Goal: Task Accomplishment & Management: Manage account settings

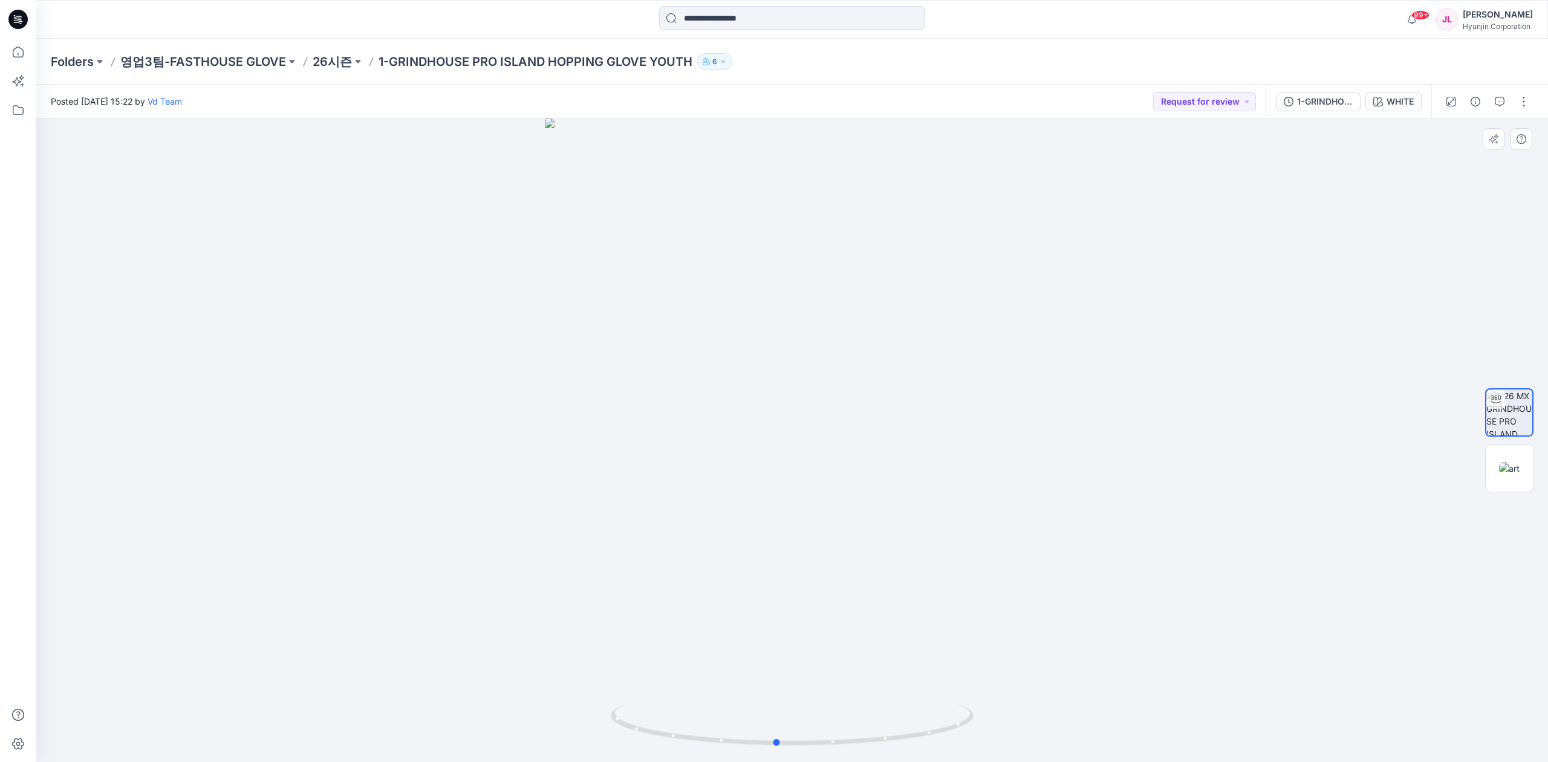
drag, startPoint x: 1020, startPoint y: 605, endPoint x: 1004, endPoint y: 610, distance: 16.3
click at [1004, 610] on div at bounding box center [792, 441] width 1512 height 644
drag, startPoint x: 1104, startPoint y: 615, endPoint x: 1091, endPoint y: 552, distance: 63.7
click at [1091, 552] on img at bounding box center [792, 279] width 865 height 967
drag, startPoint x: 1000, startPoint y: 728, endPoint x: 908, endPoint y: 738, distance: 92.4
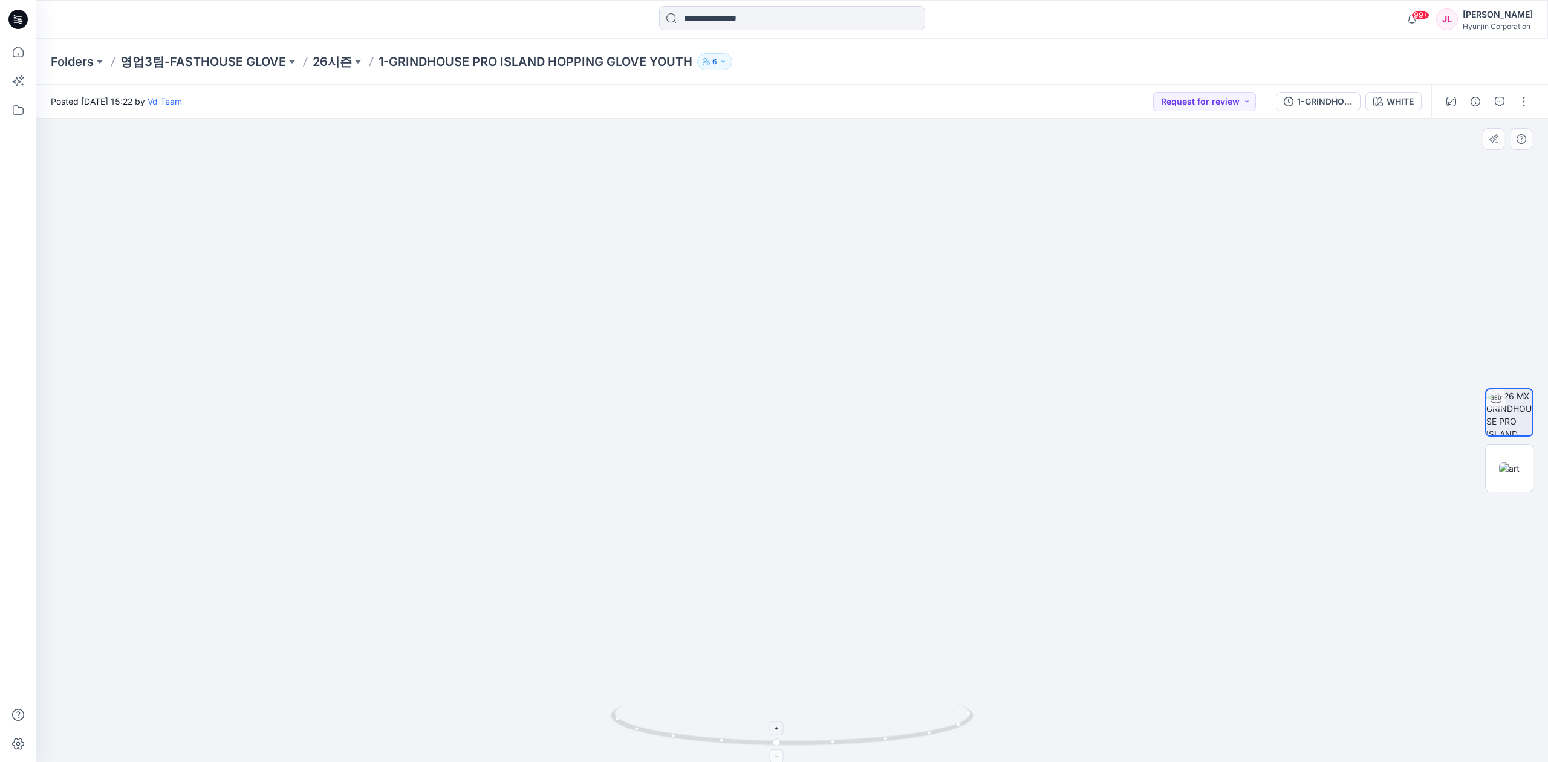
click at [908, 738] on div at bounding box center [792, 441] width 1512 height 644
drag, startPoint x: 869, startPoint y: 738, endPoint x: 893, endPoint y: 739, distance: 24.2
click at [893, 739] on icon at bounding box center [794, 725] width 366 height 45
click at [1210, 475] on img at bounding box center [1509, 468] width 21 height 13
click at [1210, 417] on img at bounding box center [1509, 412] width 47 height 47
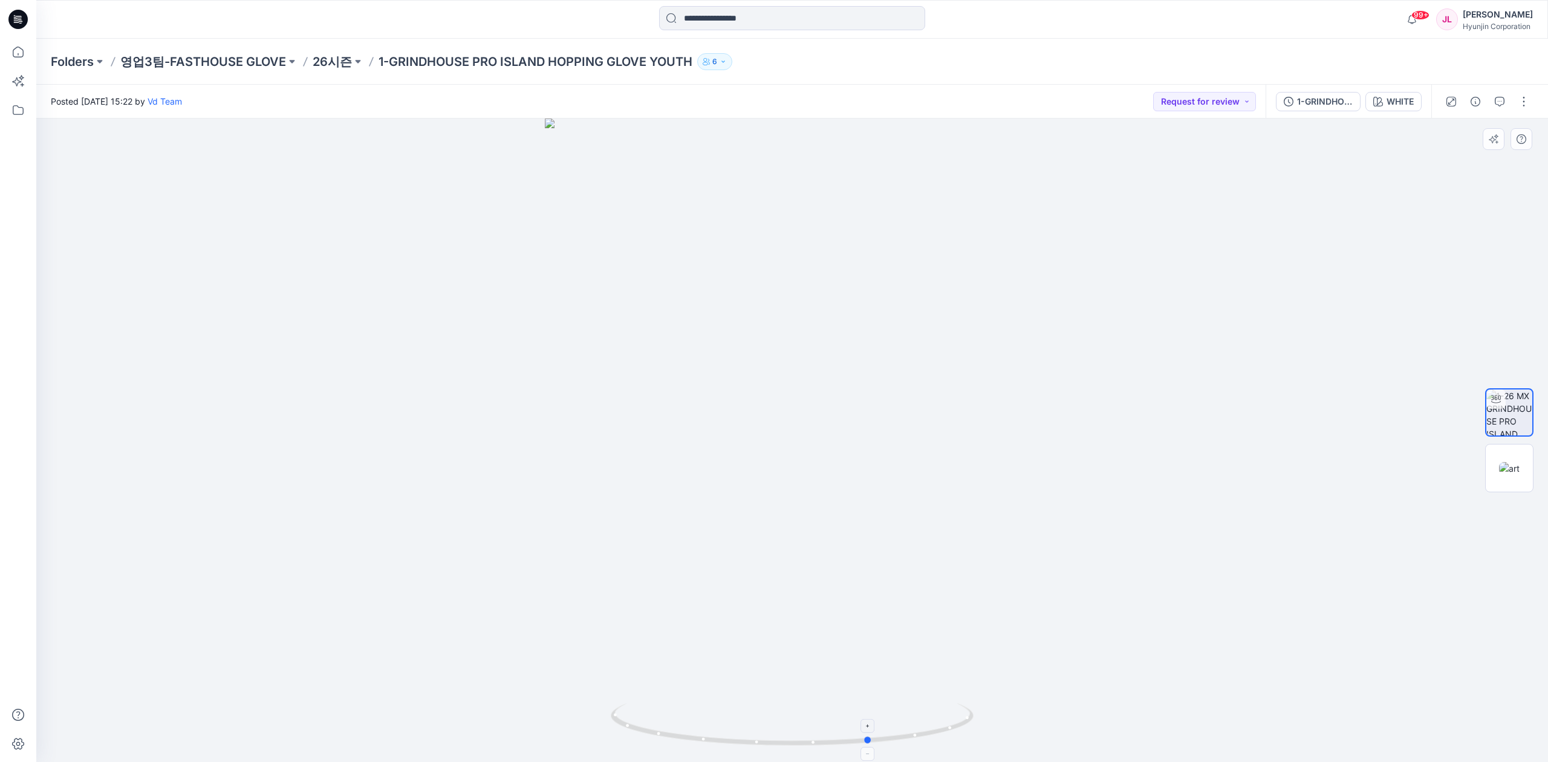
drag, startPoint x: 832, startPoint y: 731, endPoint x: 879, endPoint y: 719, distance: 48.7
click at [879, 719] on icon at bounding box center [794, 725] width 366 height 45
click at [1210, 553] on div at bounding box center [792, 441] width 1512 height 644
click at [143, 59] on p "영업3팀-FASTHOUSE GLOVE" at bounding box center [203, 61] width 166 height 17
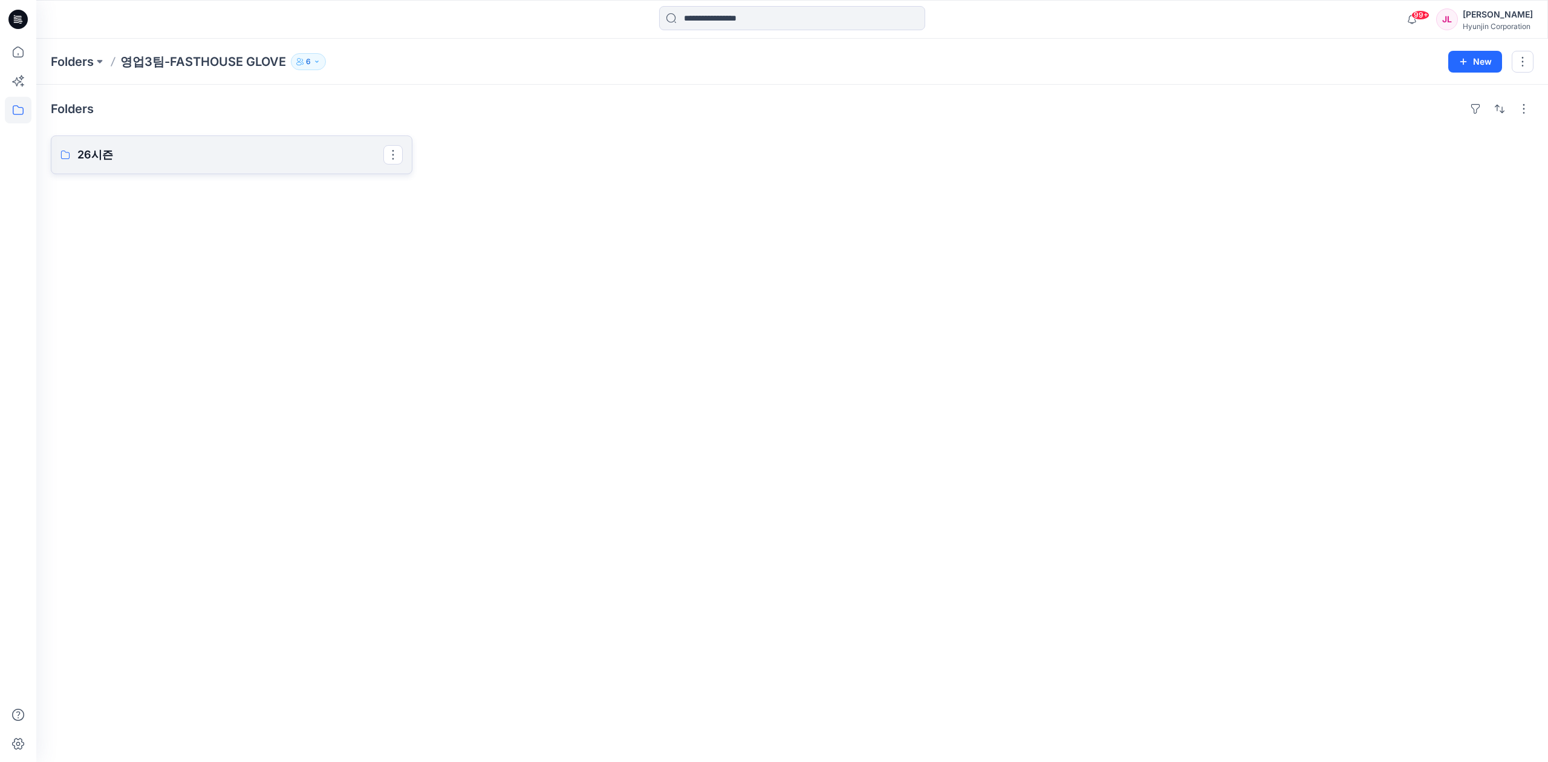
click at [255, 148] on p "26시즌" at bounding box center [230, 154] width 306 height 17
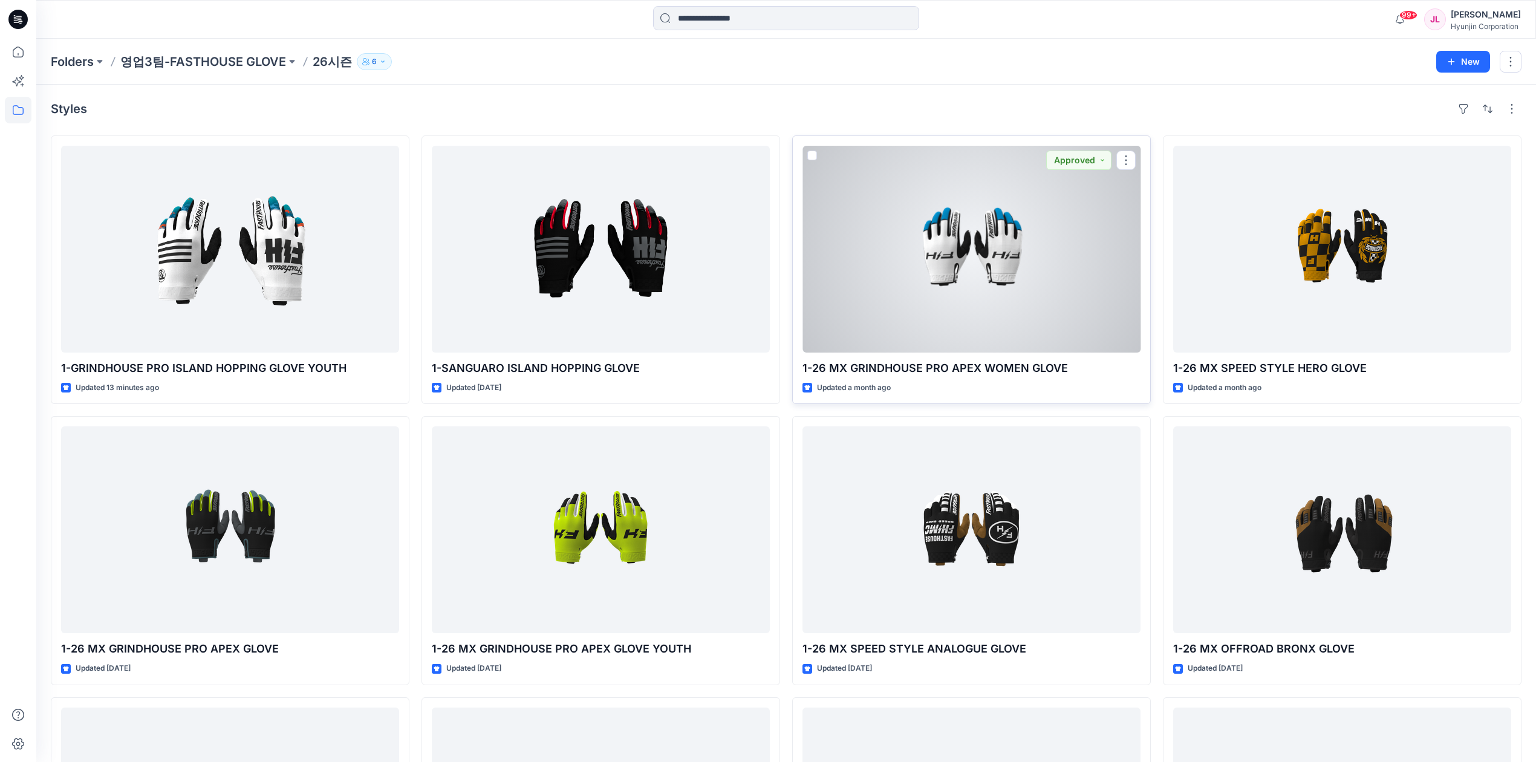
click at [917, 276] on div at bounding box center [972, 249] width 338 height 207
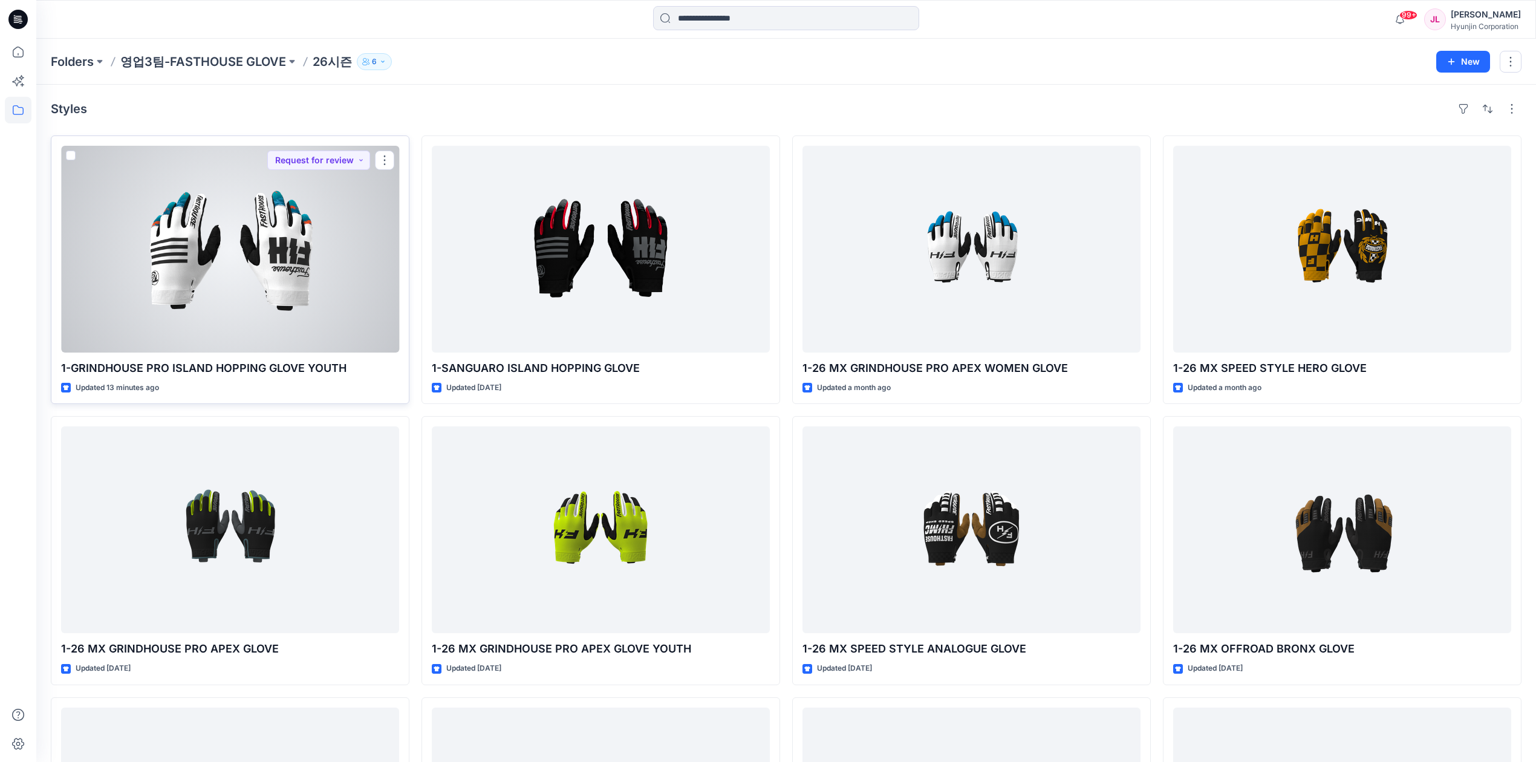
click at [168, 232] on div at bounding box center [230, 249] width 338 height 207
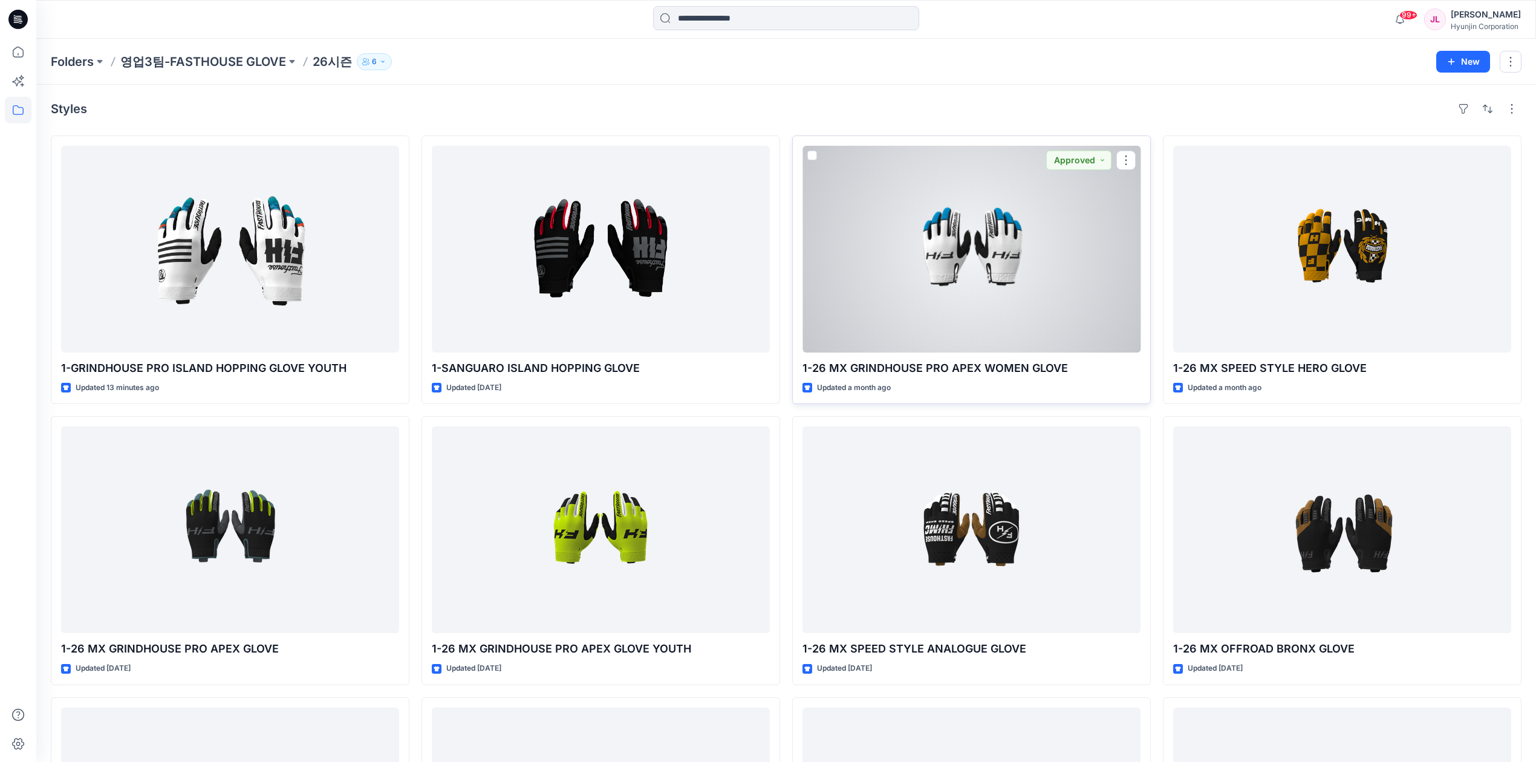
click at [998, 250] on div at bounding box center [972, 249] width 338 height 207
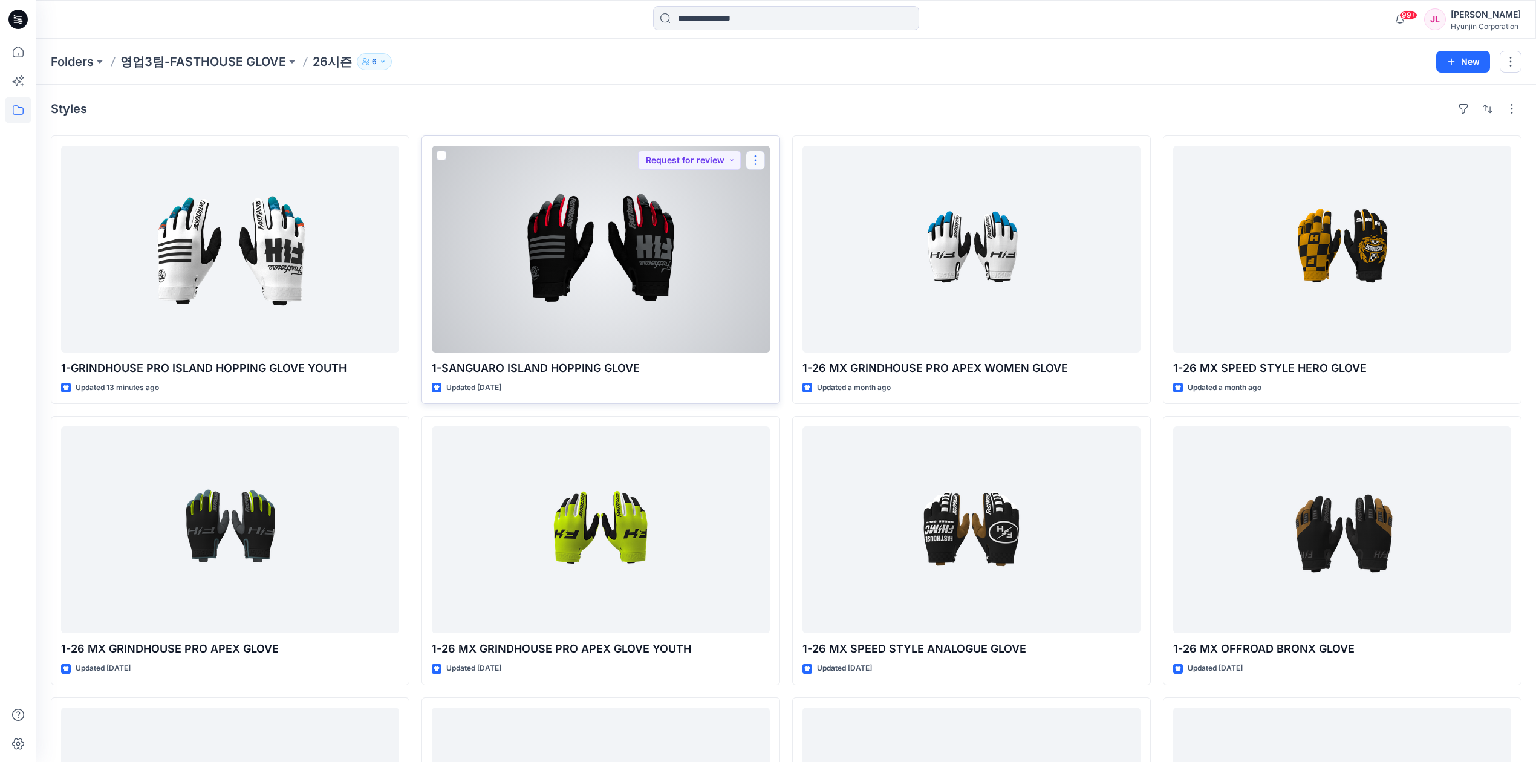
click at [758, 157] on button "button" at bounding box center [755, 160] width 19 height 19
click at [792, 260] on p "Duplicate to..." at bounding box center [797, 256] width 55 height 13
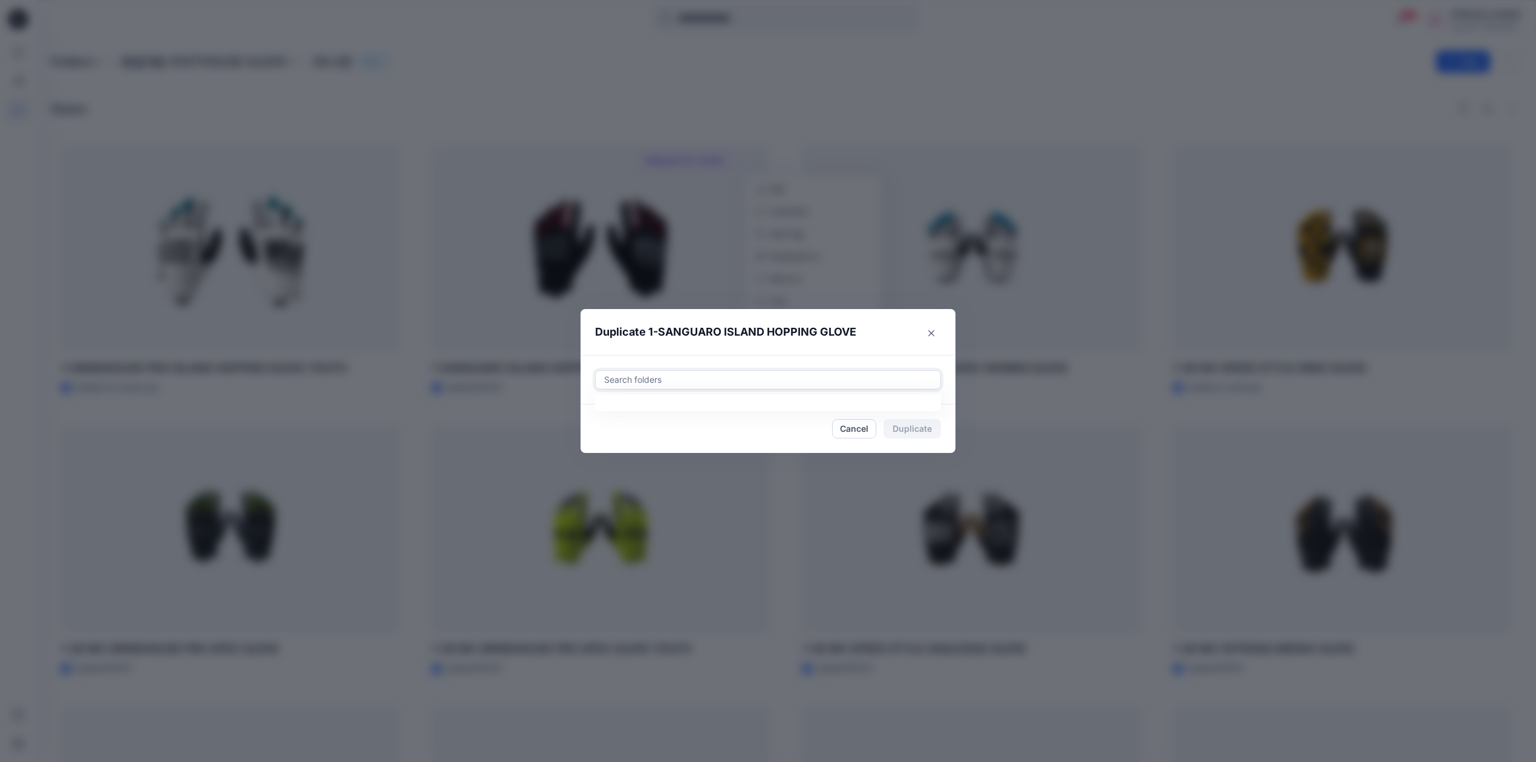
click at [794, 380] on div at bounding box center [768, 380] width 330 height 15
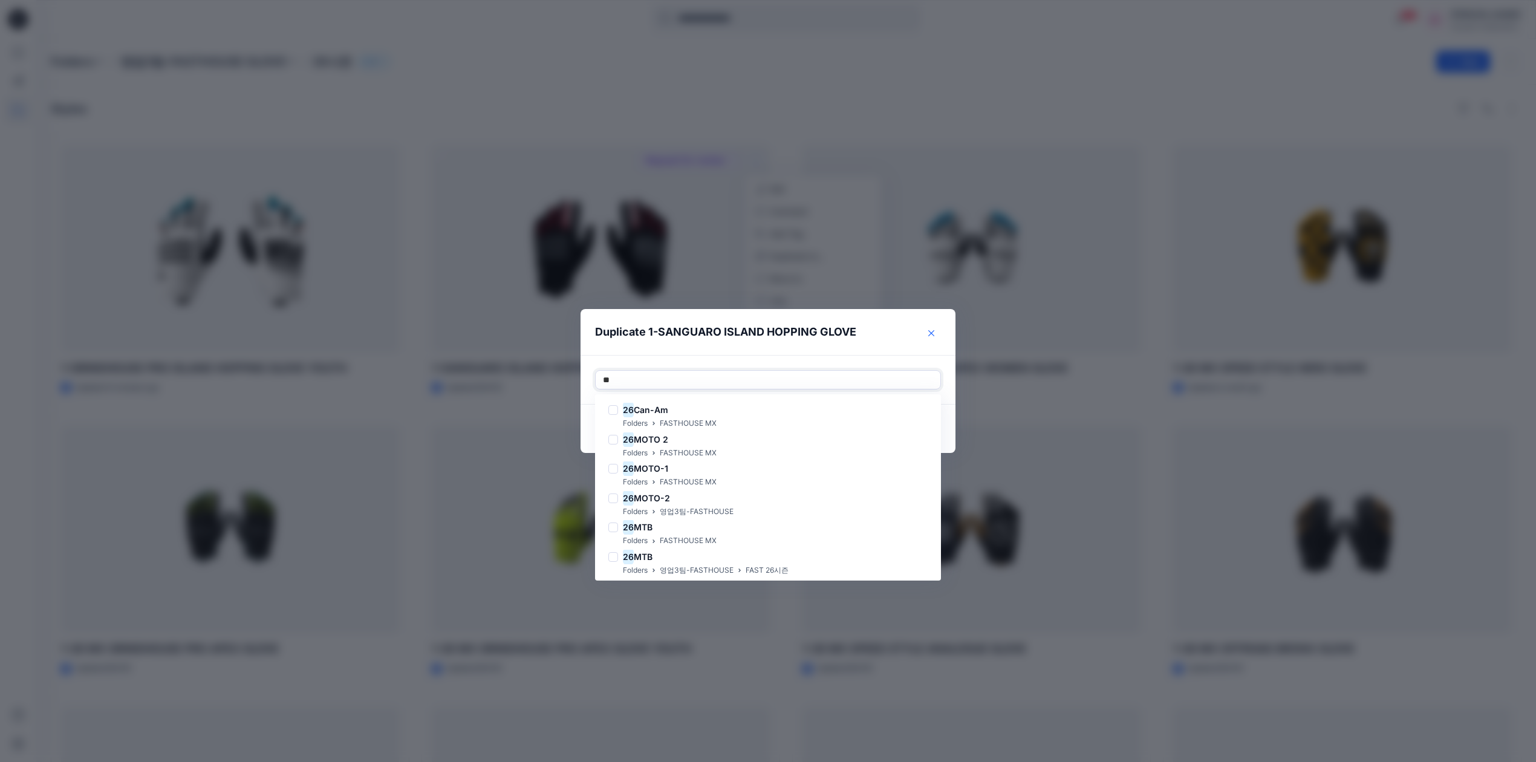
type input "**"
click at [930, 336] on button "Close" at bounding box center [931, 333] width 19 height 19
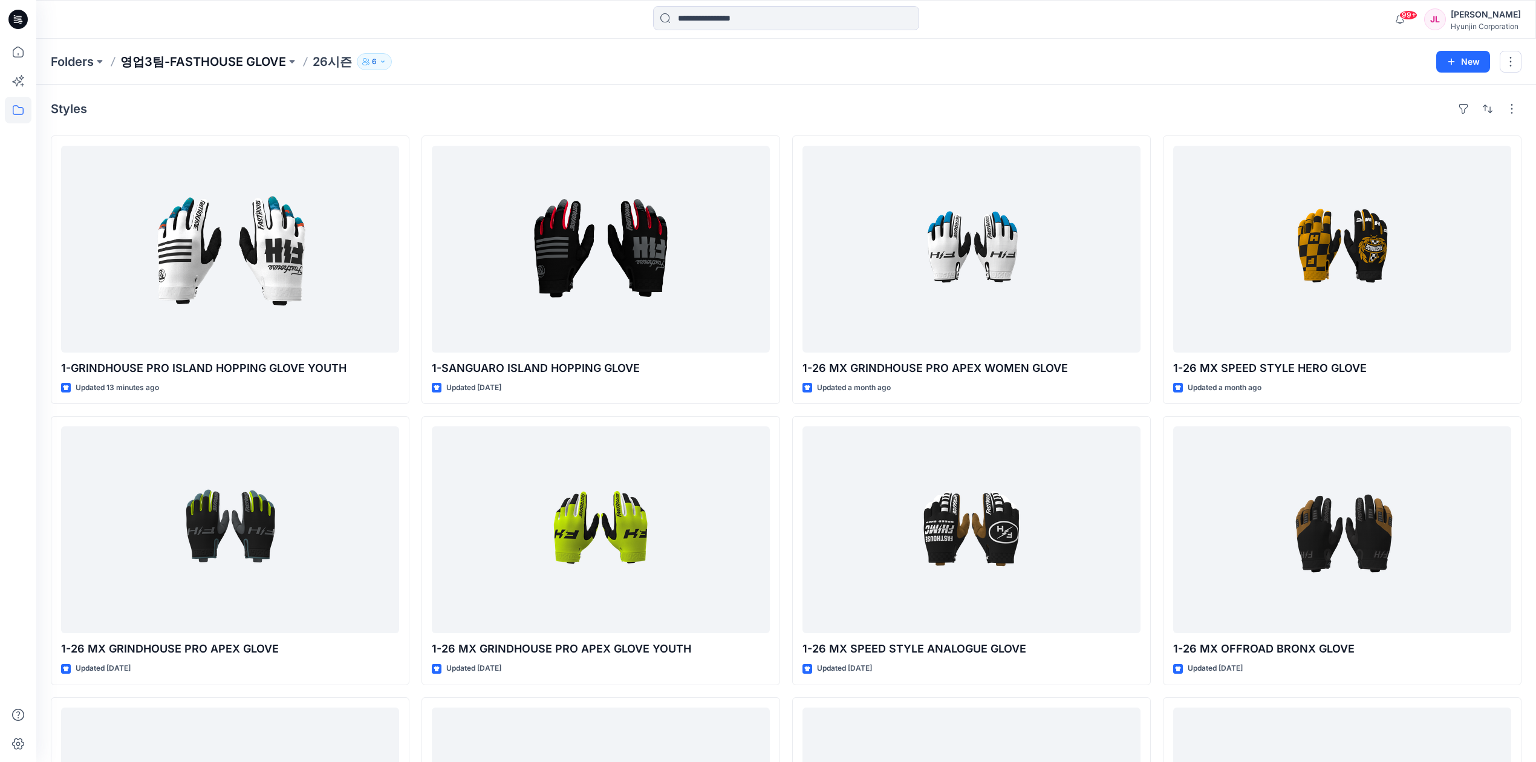
click at [200, 58] on p "영업3팀-FASTHOUSE GLOVE" at bounding box center [203, 61] width 166 height 17
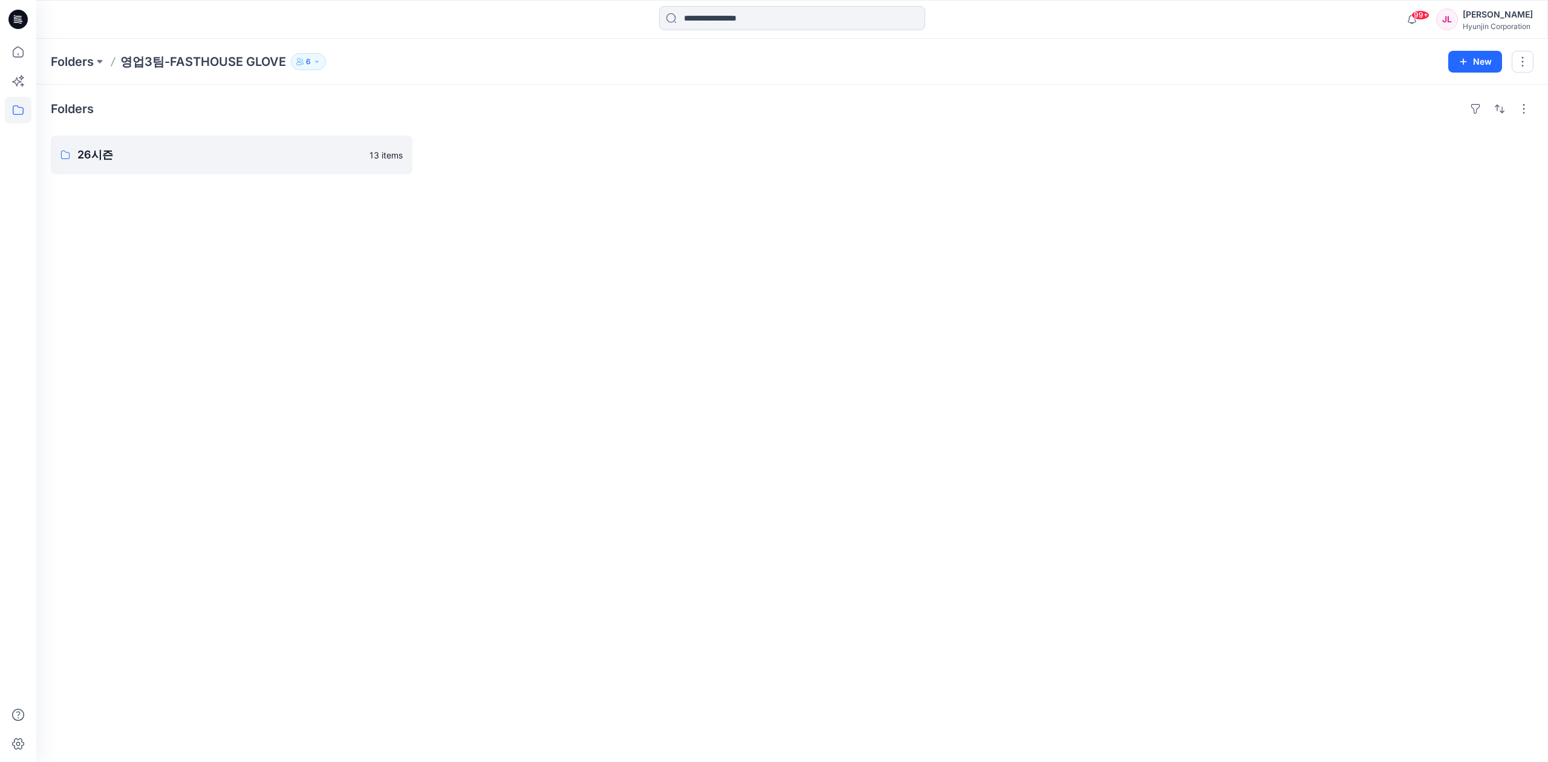
click at [83, 65] on p "Folders" at bounding box center [72, 61] width 43 height 17
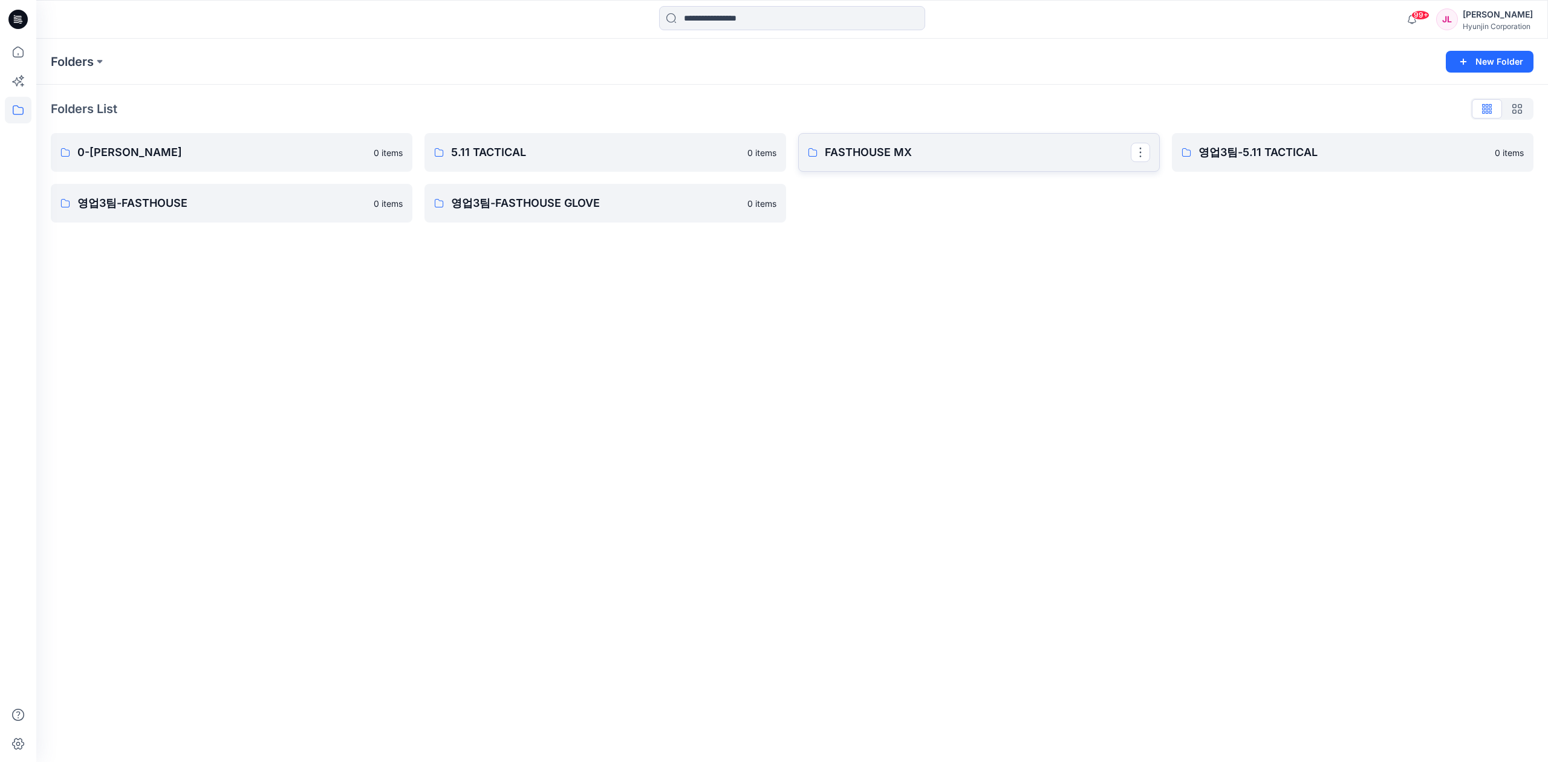
click at [975, 142] on link "FASTHOUSE MX" at bounding box center [979, 152] width 362 height 39
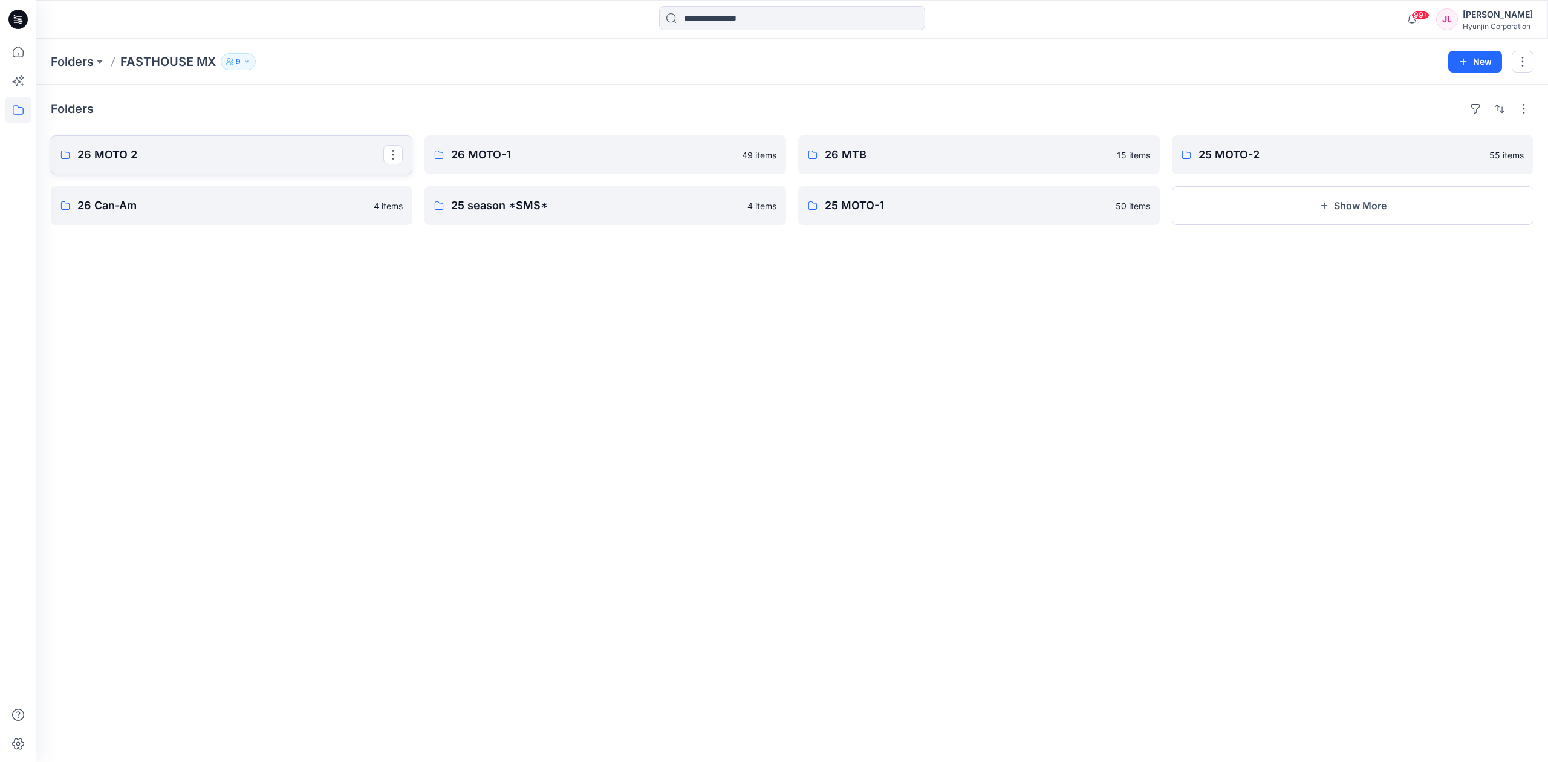
click at [274, 151] on p "26 MOTO 2" at bounding box center [230, 154] width 306 height 17
click at [78, 62] on p "Folders" at bounding box center [72, 61] width 43 height 17
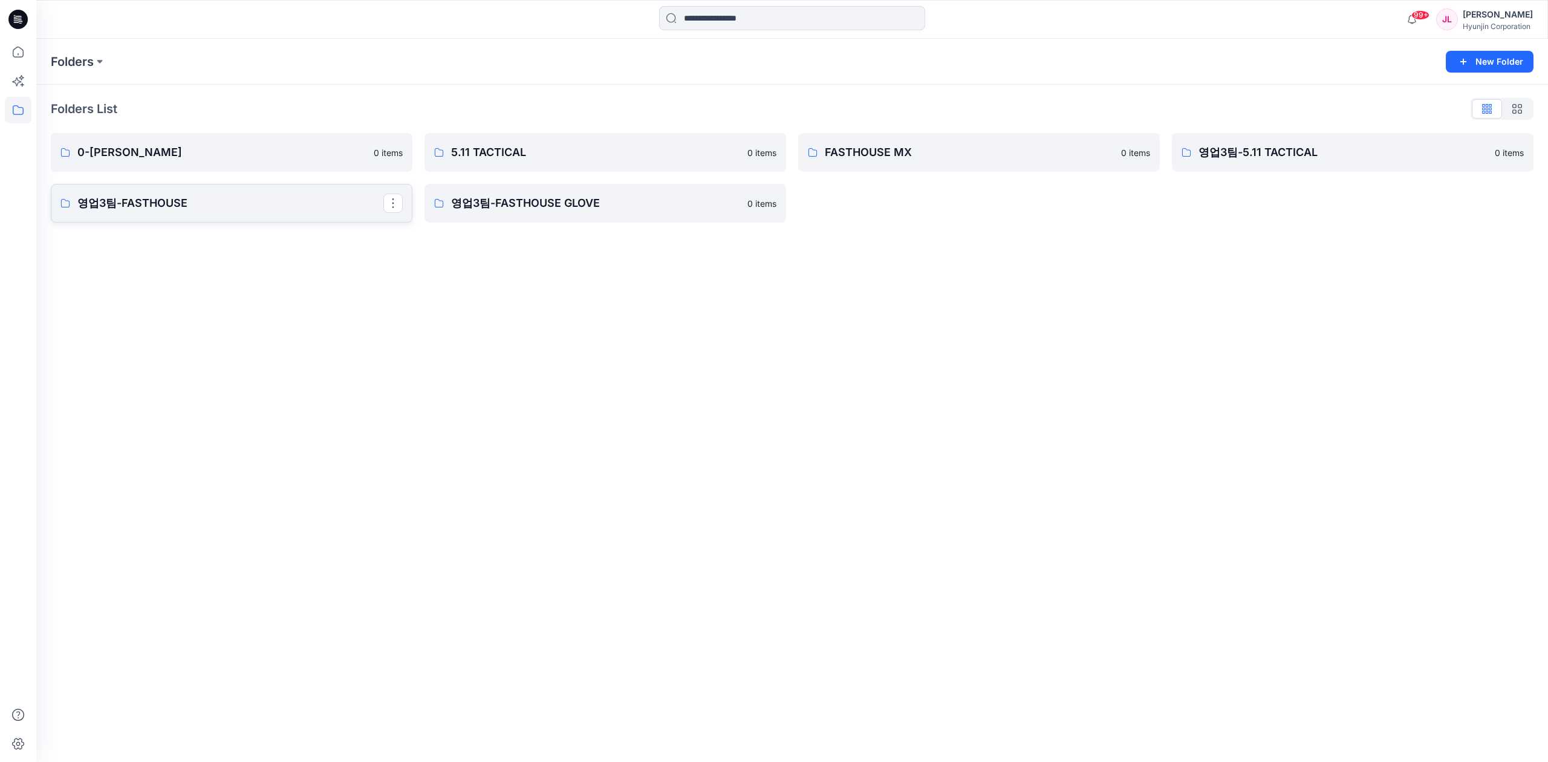
click at [237, 206] on p "영업3팀-FASTHOUSE" at bounding box center [230, 203] width 306 height 17
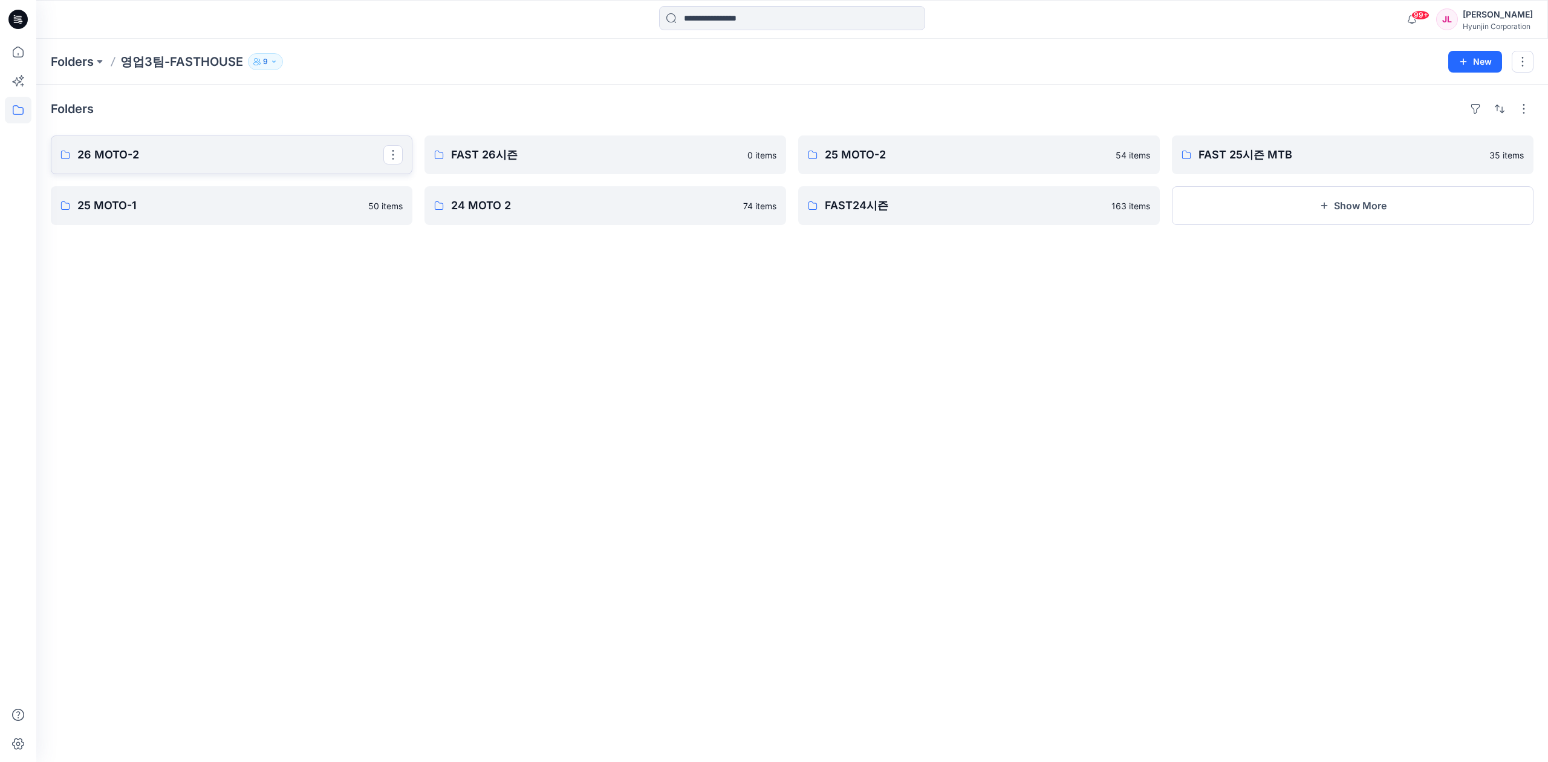
click at [209, 160] on p "26 MOTO-2" at bounding box center [230, 154] width 306 height 17
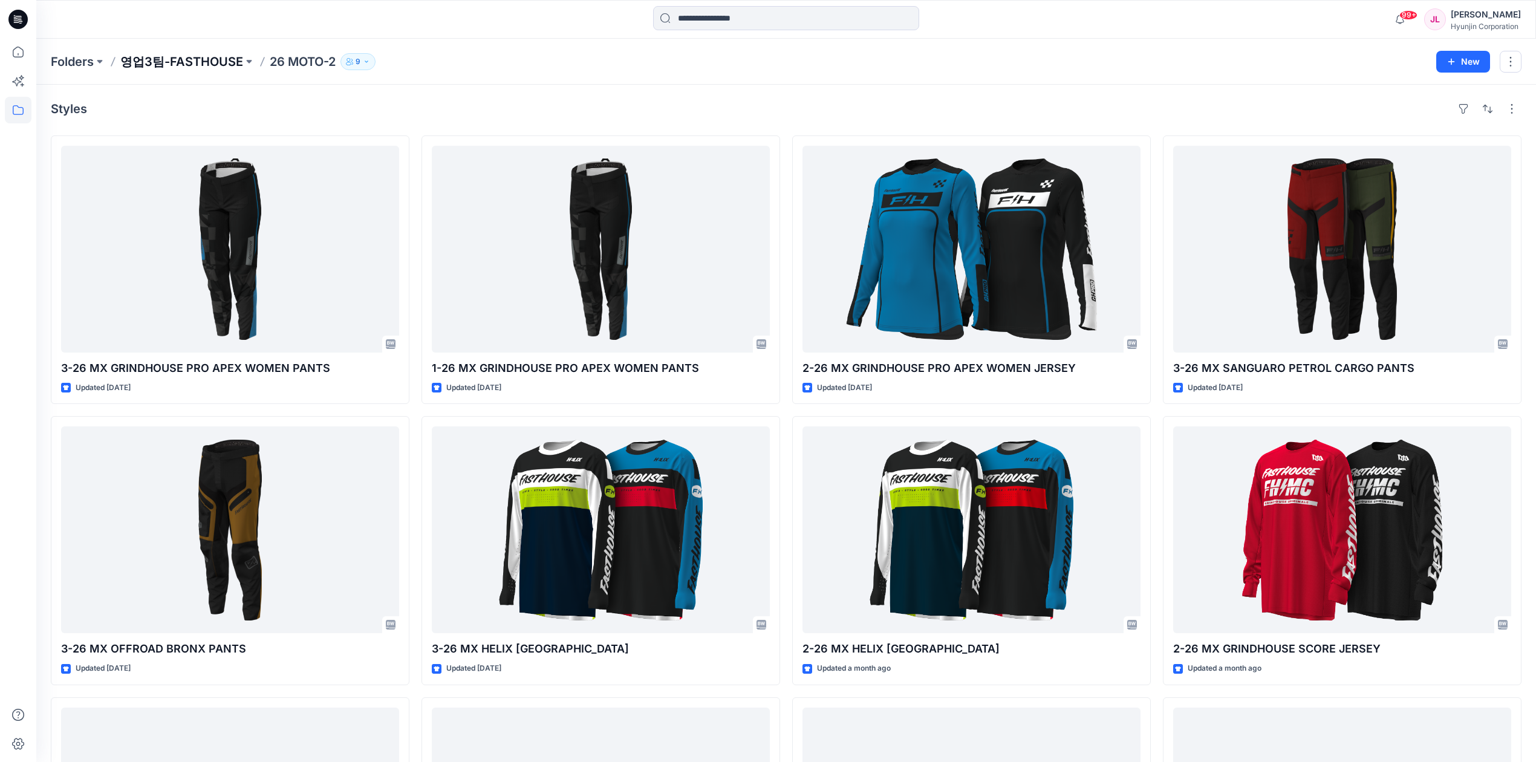
click at [178, 61] on p "영업3팀-FASTHOUSE" at bounding box center [181, 61] width 123 height 17
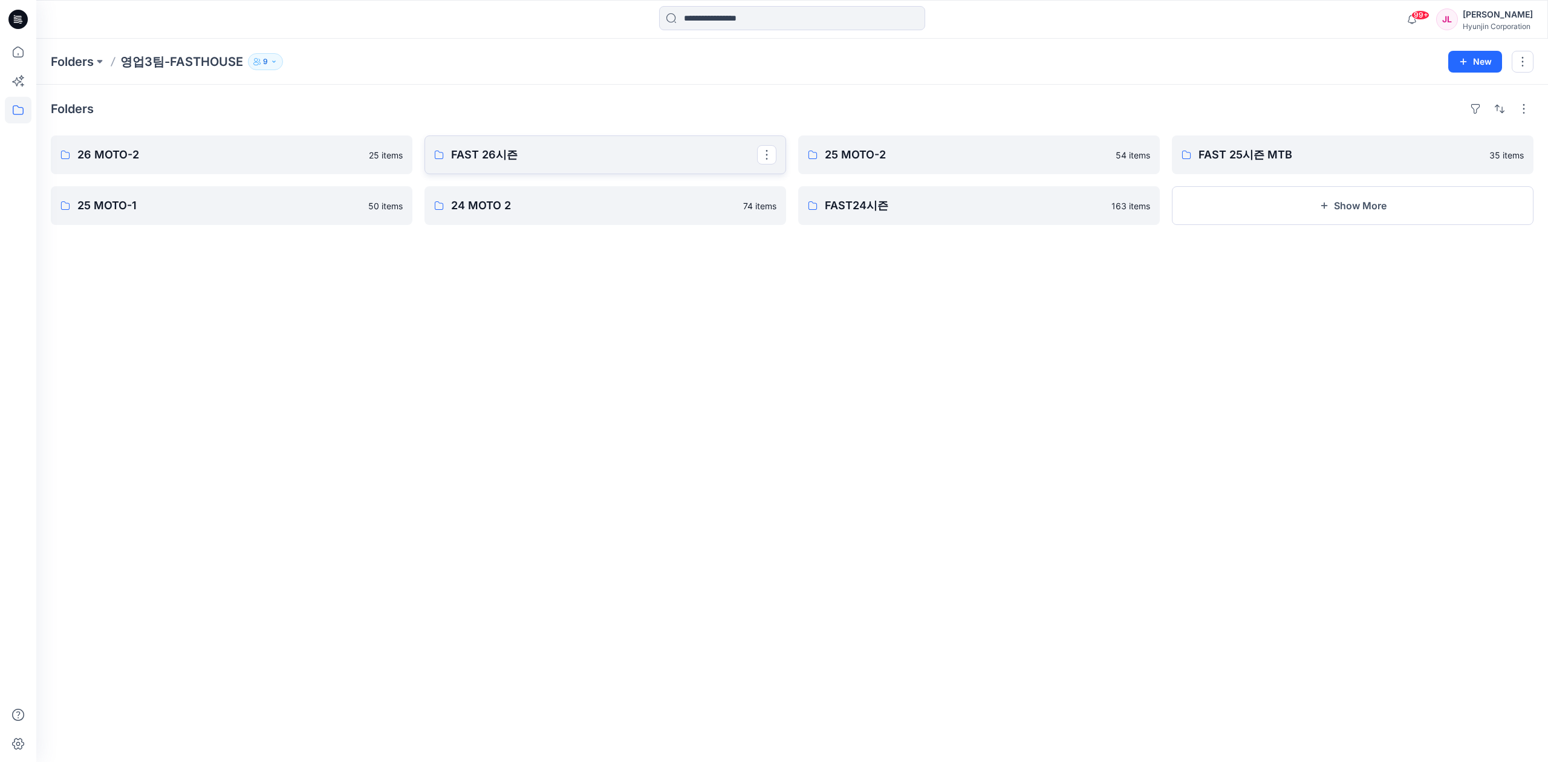
click at [635, 155] on p "FAST 26시즌" at bounding box center [604, 154] width 306 height 17
click at [85, 68] on p "Folders" at bounding box center [72, 61] width 43 height 17
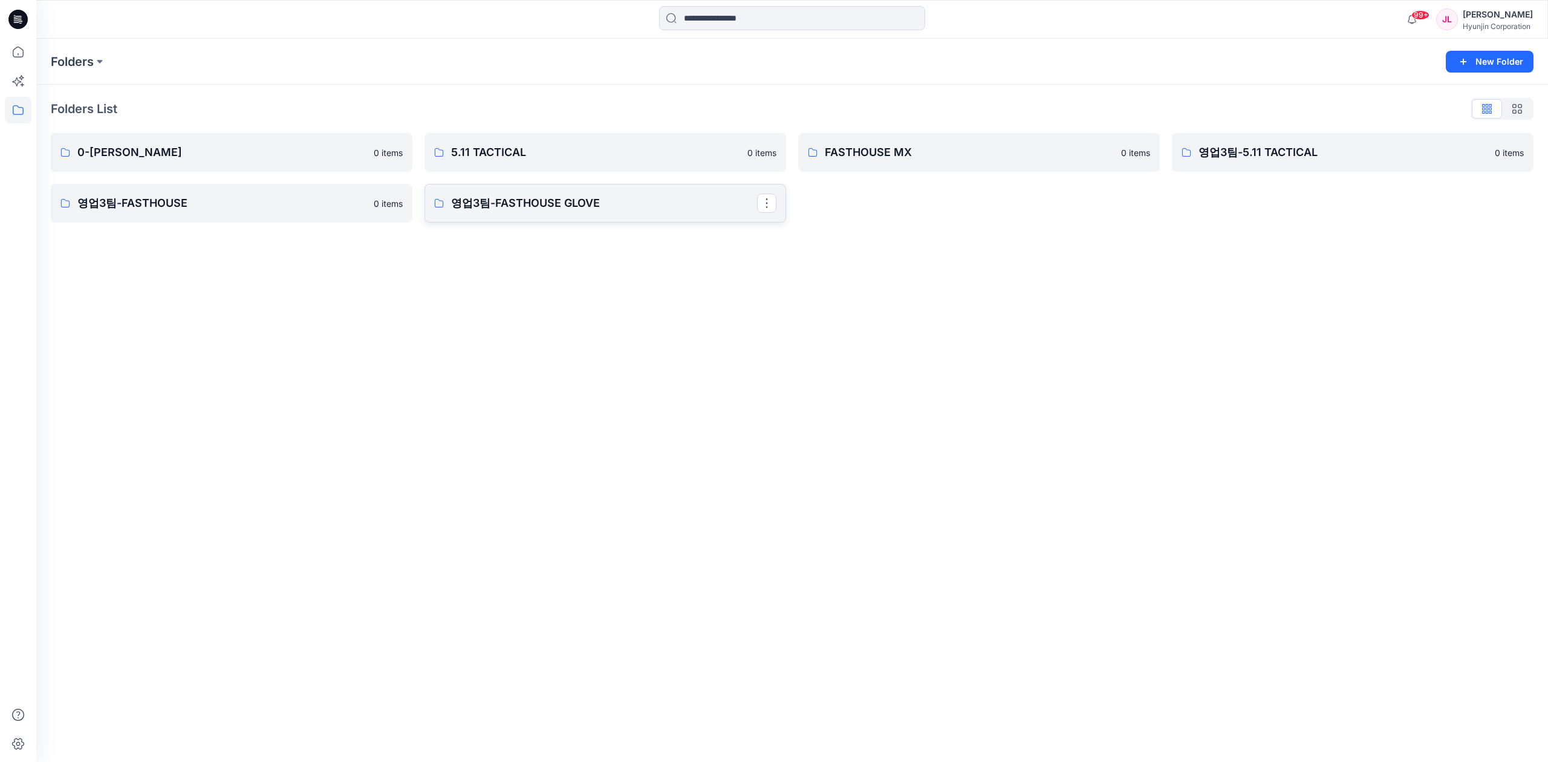
click at [583, 218] on link "영업3팀-FASTHOUSE GLOVE" at bounding box center [606, 203] width 362 height 39
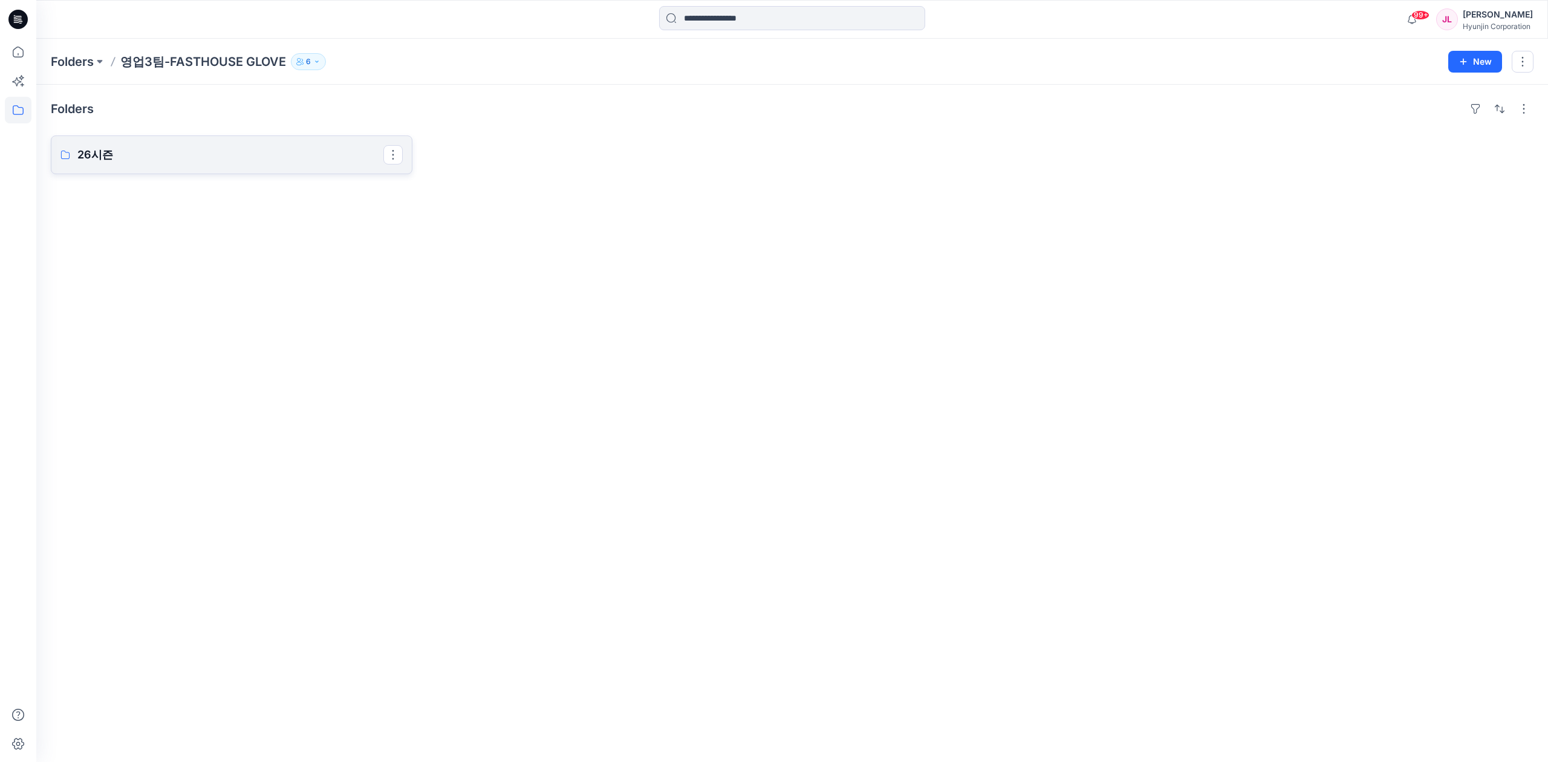
click at [283, 165] on link "26시즌" at bounding box center [232, 154] width 362 height 39
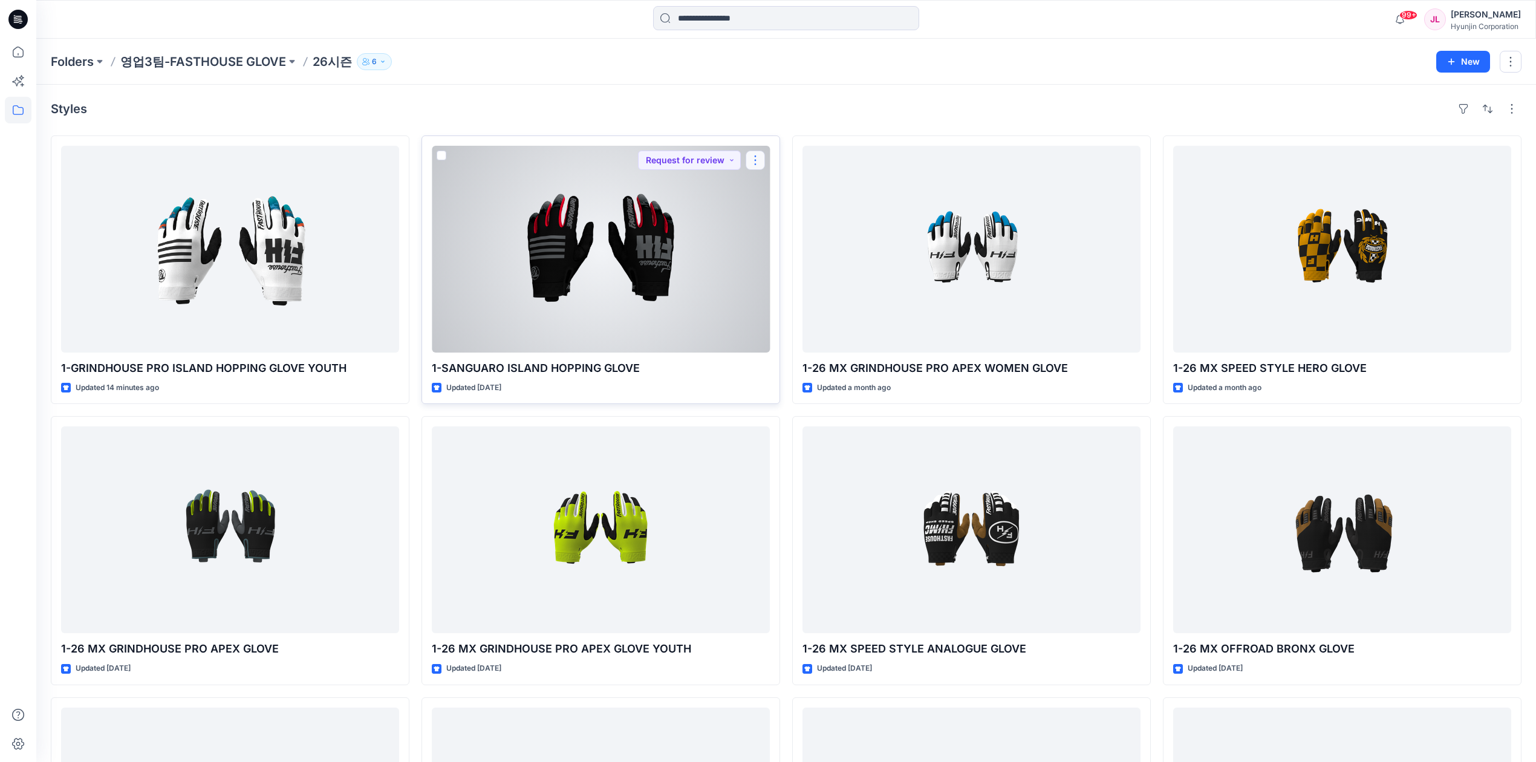
click at [751, 163] on button "button" at bounding box center [755, 160] width 19 height 19
click at [795, 252] on p "Duplicate to..." at bounding box center [797, 256] width 55 height 13
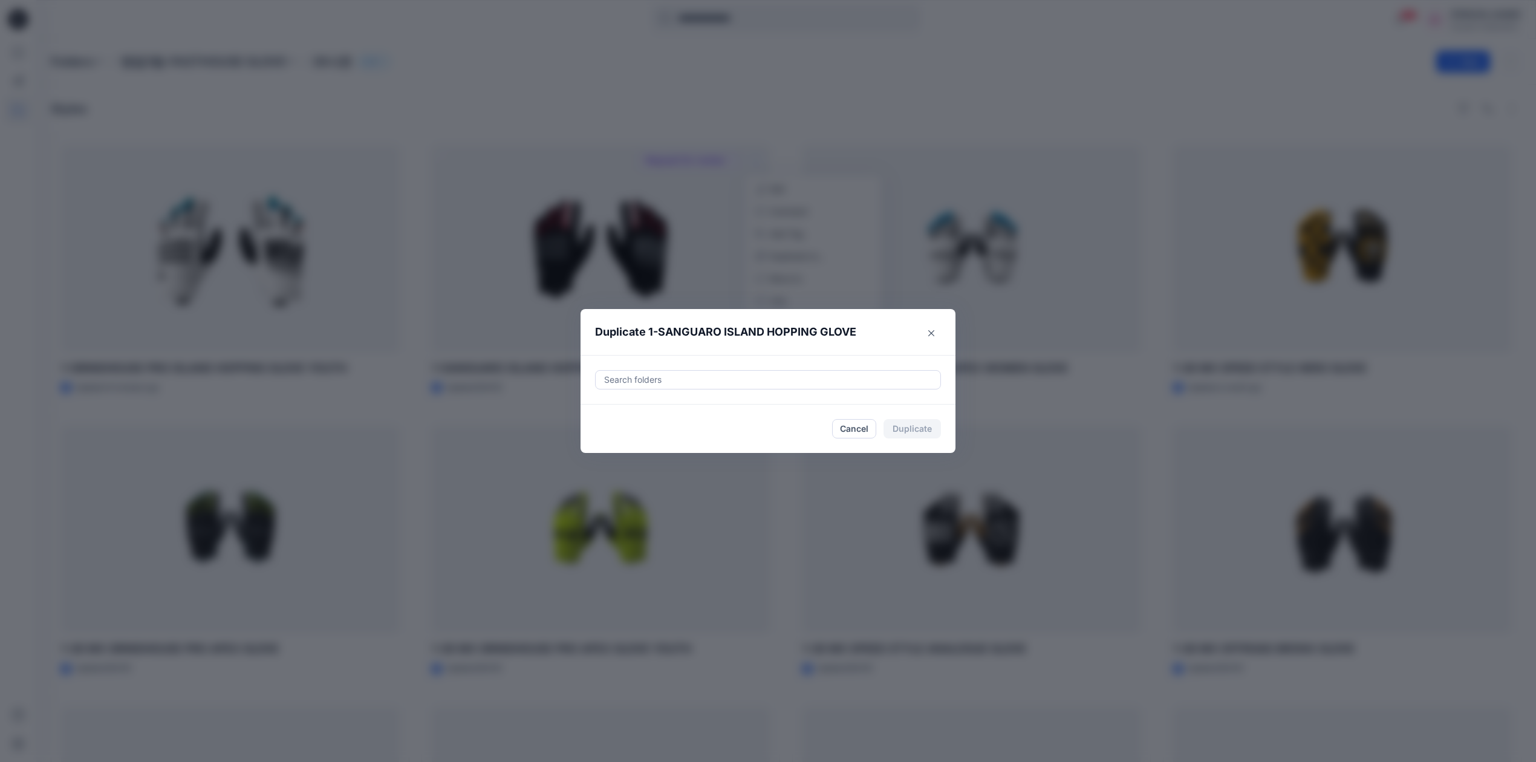
click at [736, 376] on div at bounding box center [768, 380] width 330 height 15
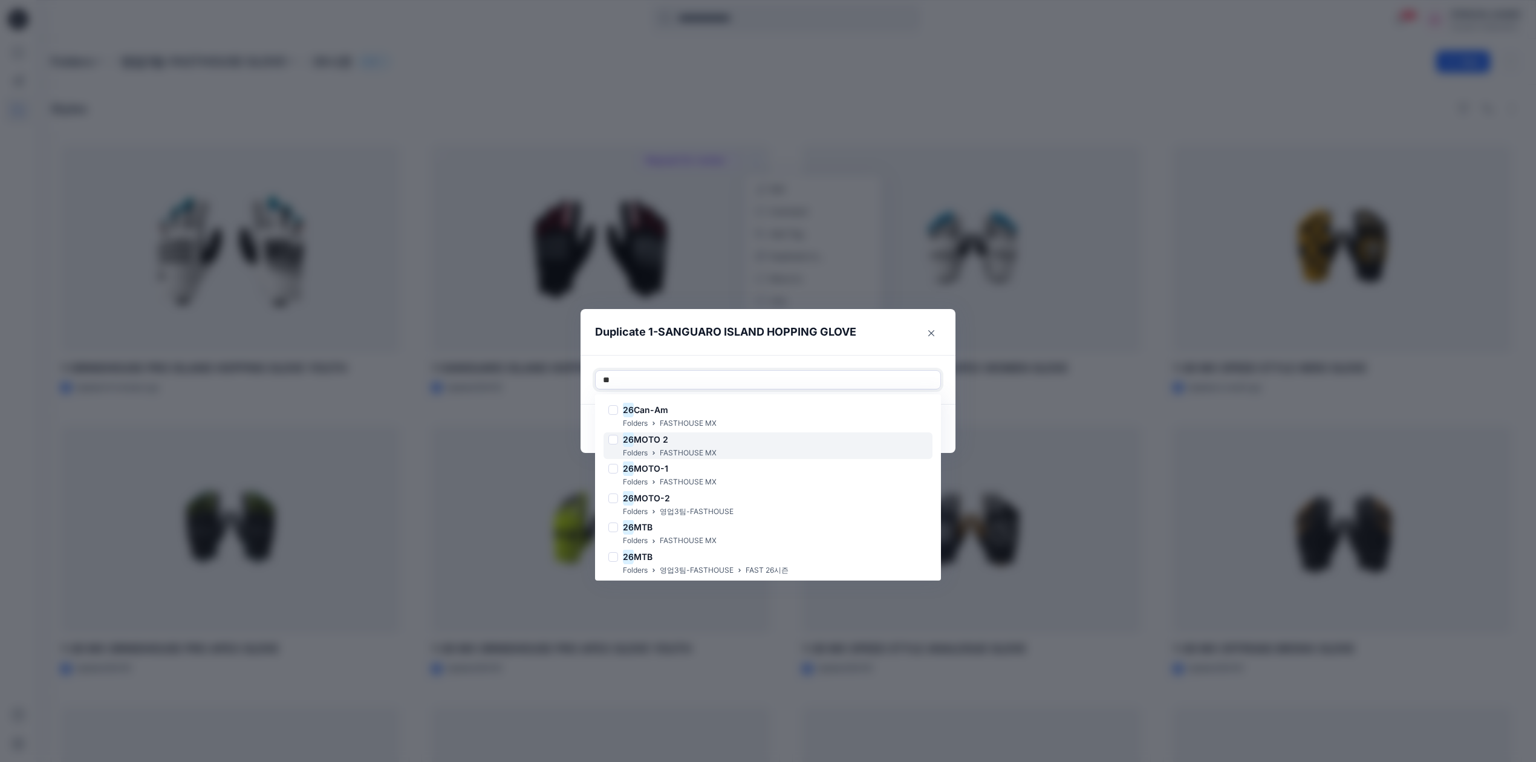
click at [746, 439] on div "26 MOTO 2 Folders FASTHOUSE MX" at bounding box center [768, 445] width 329 height 27
type input "**"
click at [907, 358] on div "Use Up and Down to choose options, press Enter to select the currently focused …" at bounding box center [768, 380] width 375 height 50
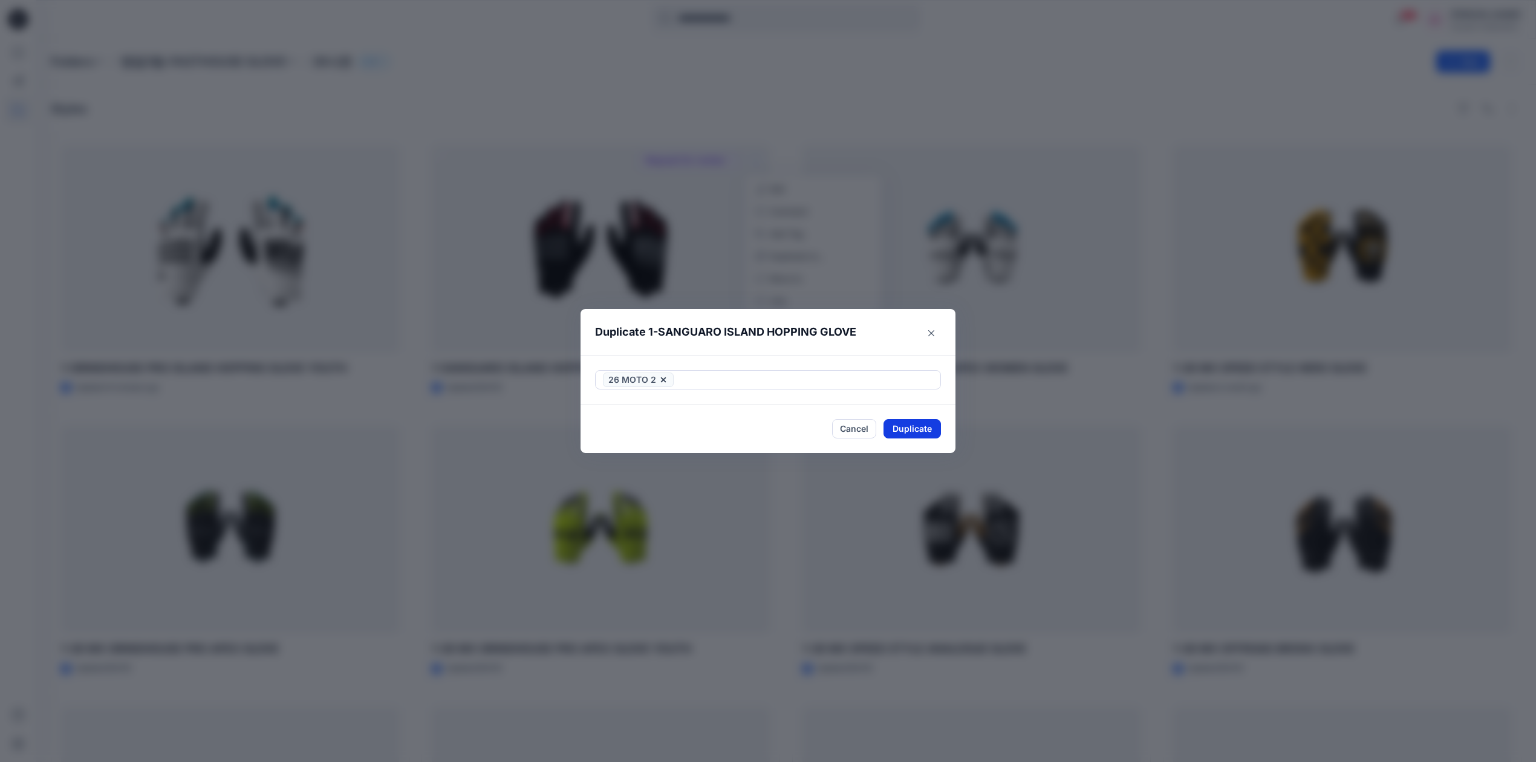
click at [922, 426] on button "Duplicate" at bounding box center [912, 428] width 57 height 19
click at [941, 329] on button "Close" at bounding box center [931, 333] width 19 height 19
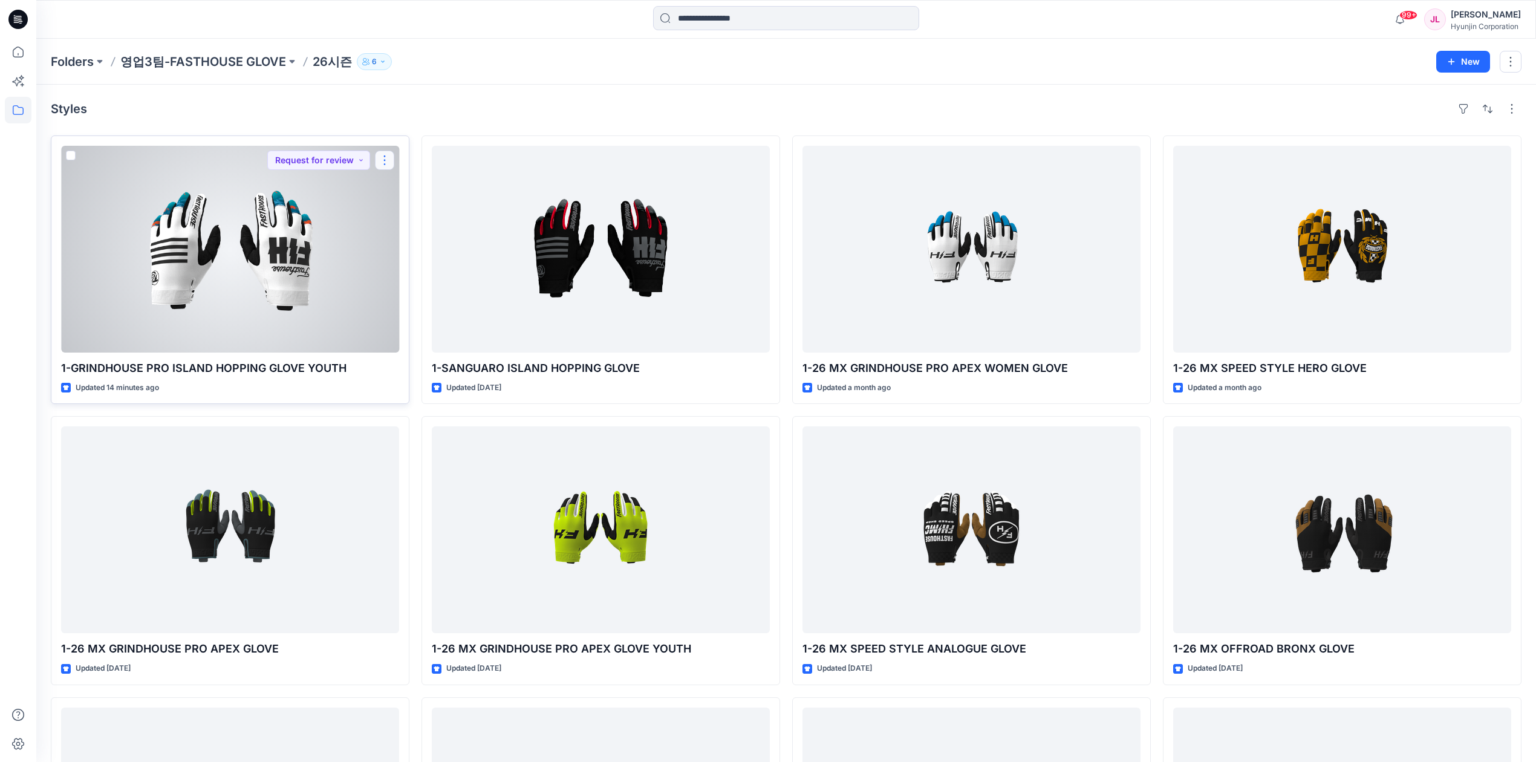
click at [376, 161] on button "button" at bounding box center [384, 160] width 19 height 19
click at [381, 163] on button "button" at bounding box center [384, 160] width 19 height 19
click at [385, 160] on button "button" at bounding box center [384, 160] width 19 height 19
click at [415, 252] on p "Duplicate to..." at bounding box center [426, 256] width 55 height 13
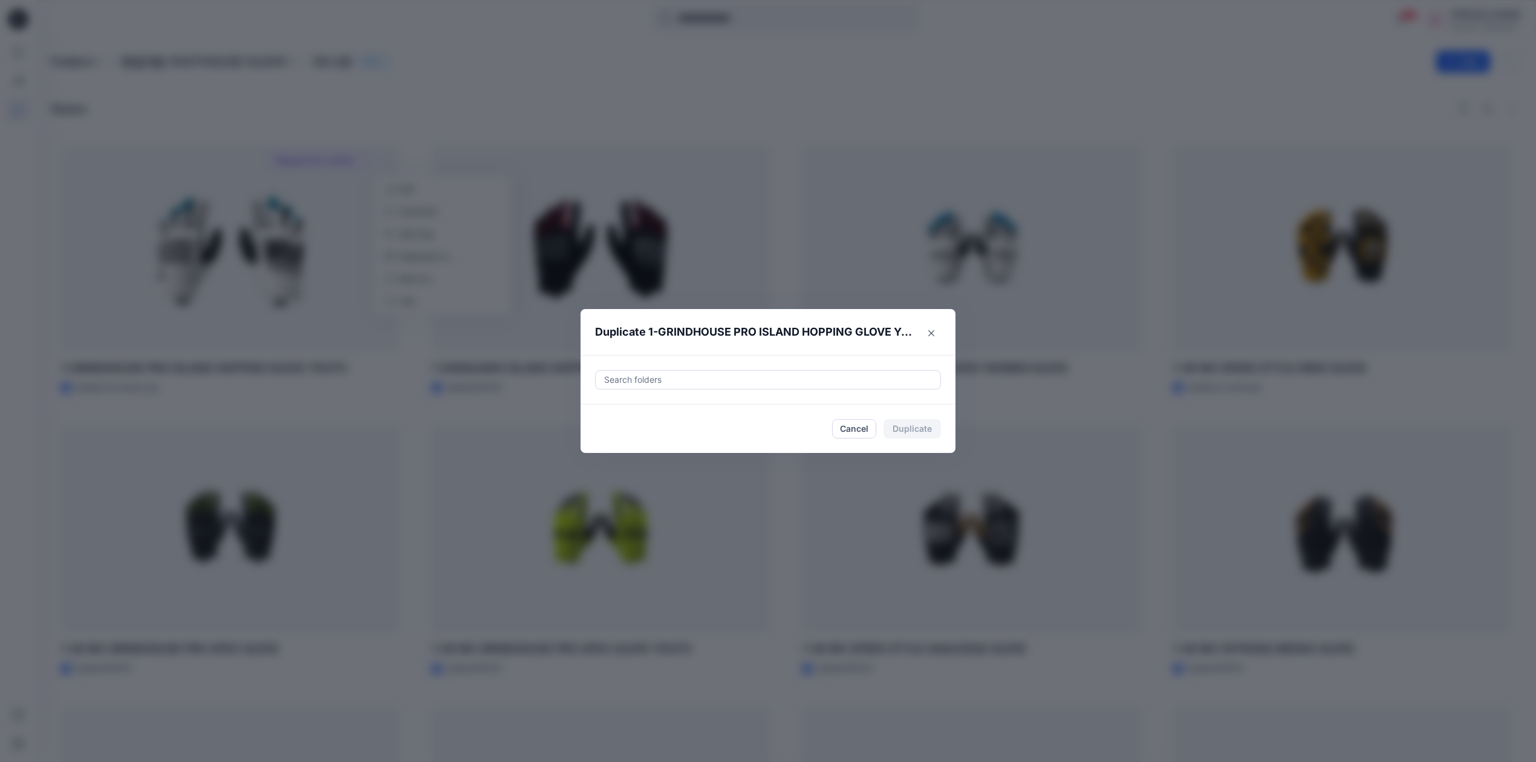
click at [797, 383] on div at bounding box center [768, 380] width 330 height 15
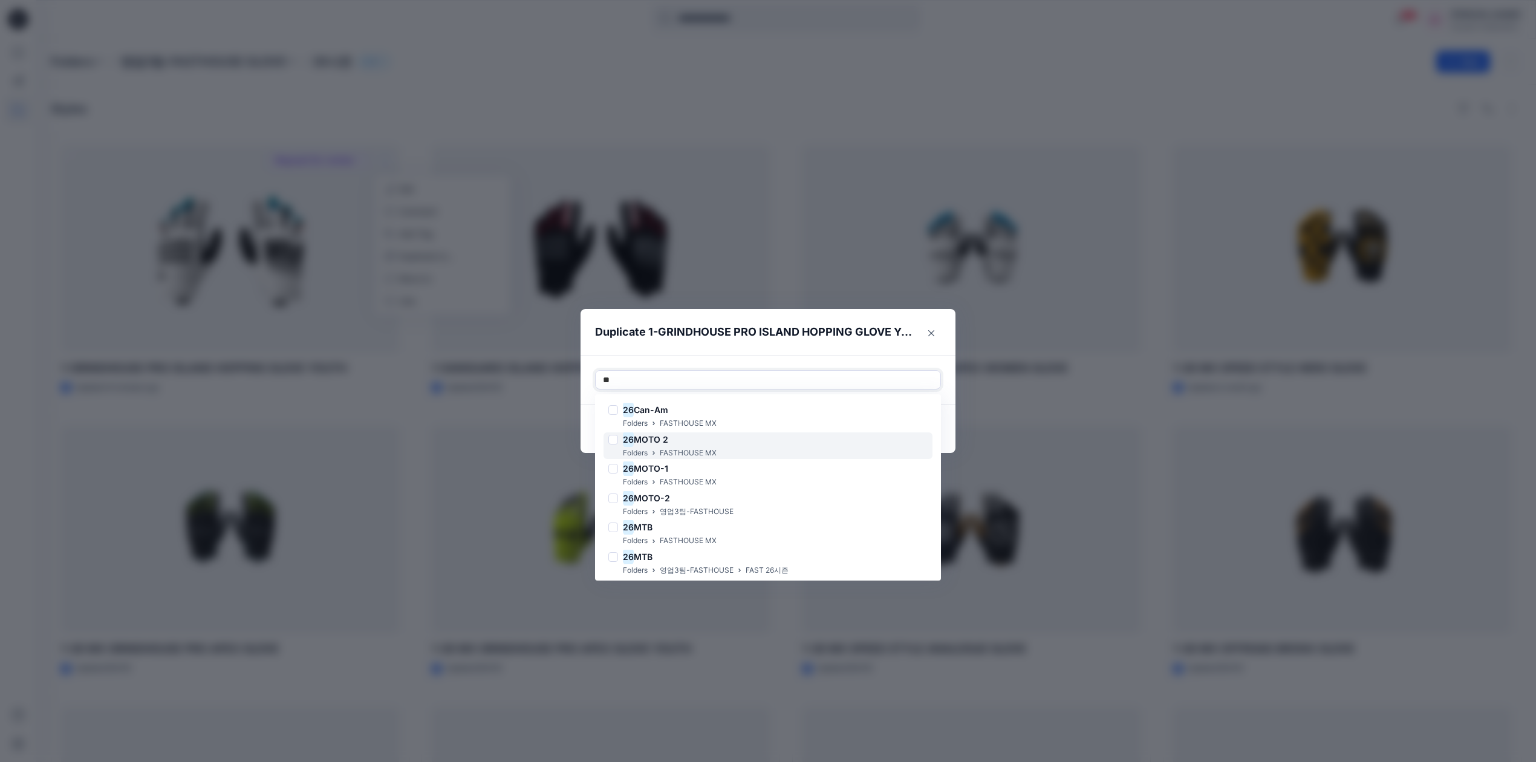
click at [786, 443] on div "26 MOTO 2 Folders FASTHOUSE MX" at bounding box center [768, 445] width 329 height 27
type input "**"
click at [892, 348] on header "Duplicate 1-GRINDHOUSE PRO ISLAND HOPPING GLOVE YOUTH" at bounding box center [756, 332] width 351 height 46
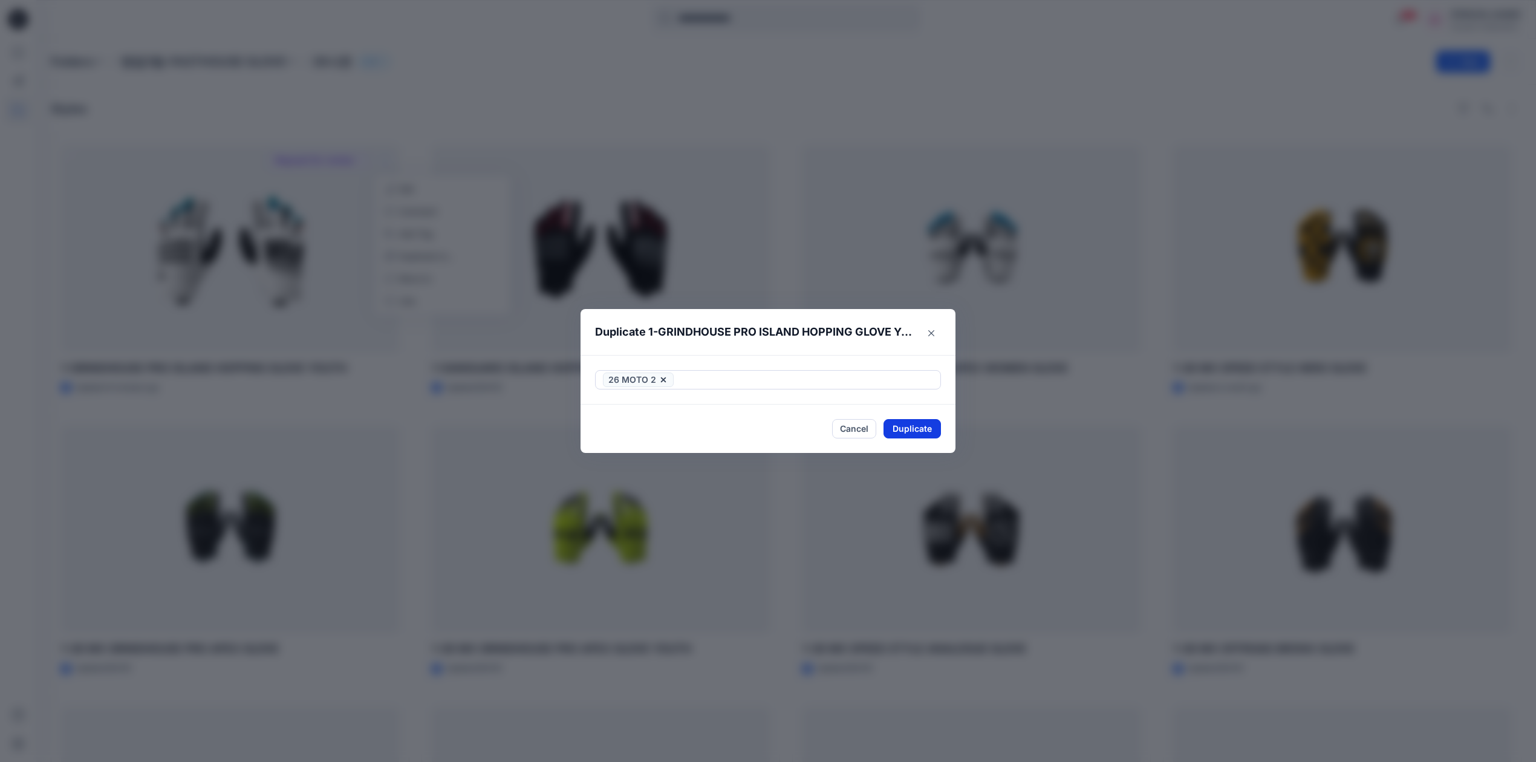
click at [921, 426] on button "Duplicate" at bounding box center [912, 428] width 57 height 19
click at [933, 331] on button "Close" at bounding box center [931, 333] width 19 height 19
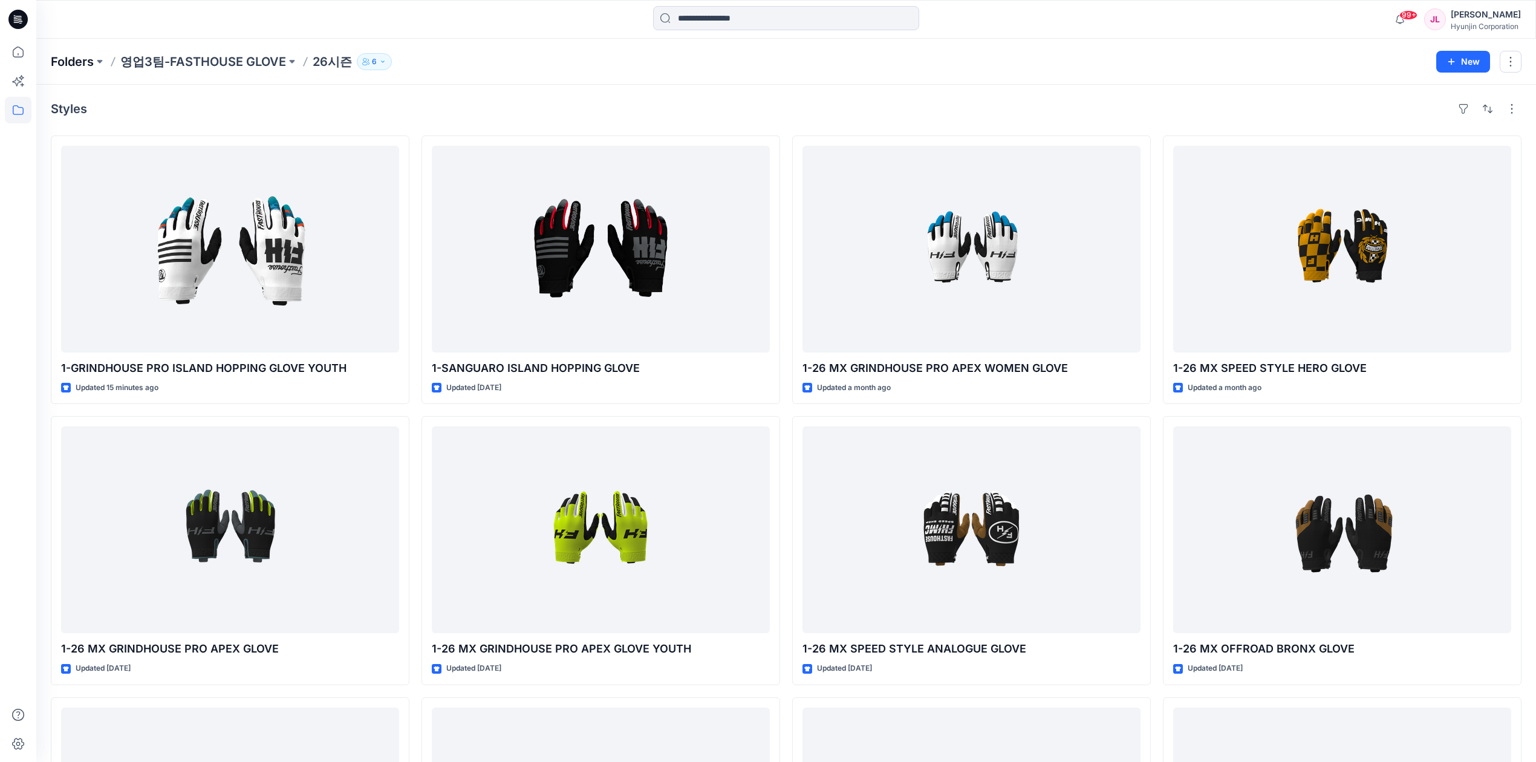
click at [79, 65] on p "Folders" at bounding box center [72, 61] width 43 height 17
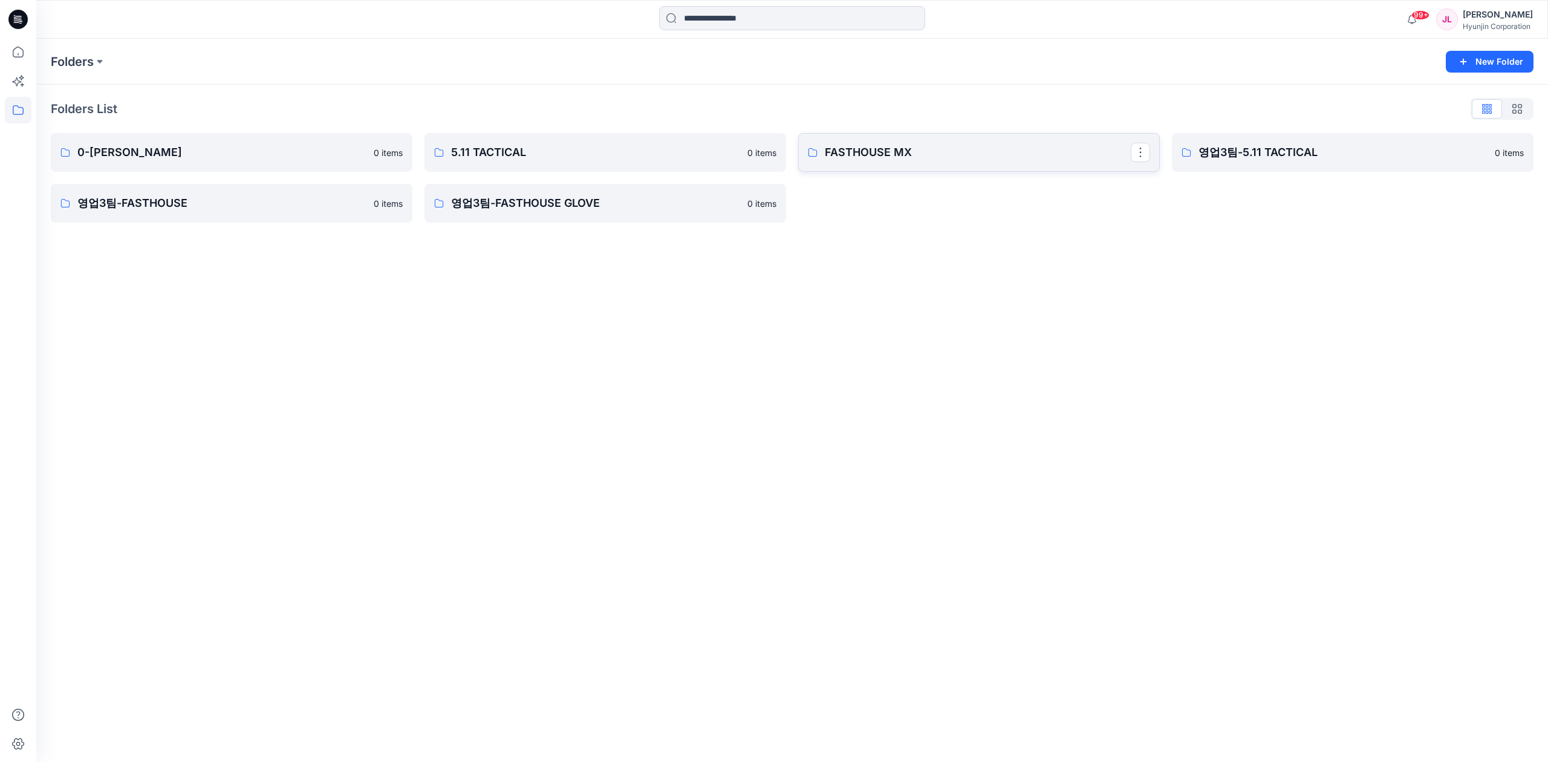
click at [954, 155] on p "FASTHOUSE MX" at bounding box center [978, 152] width 306 height 17
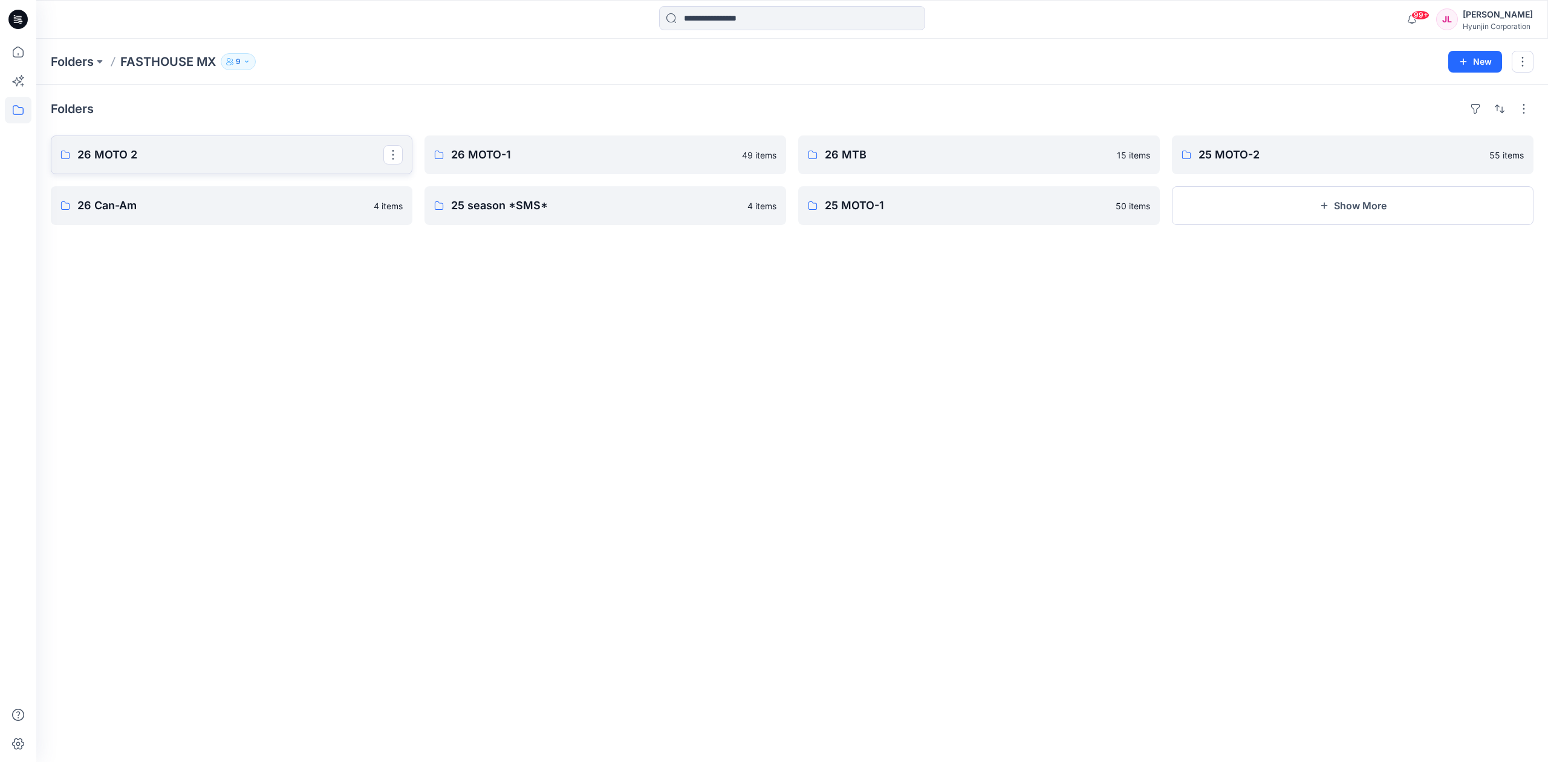
click at [181, 151] on p "26 MOTO 2" at bounding box center [230, 154] width 306 height 17
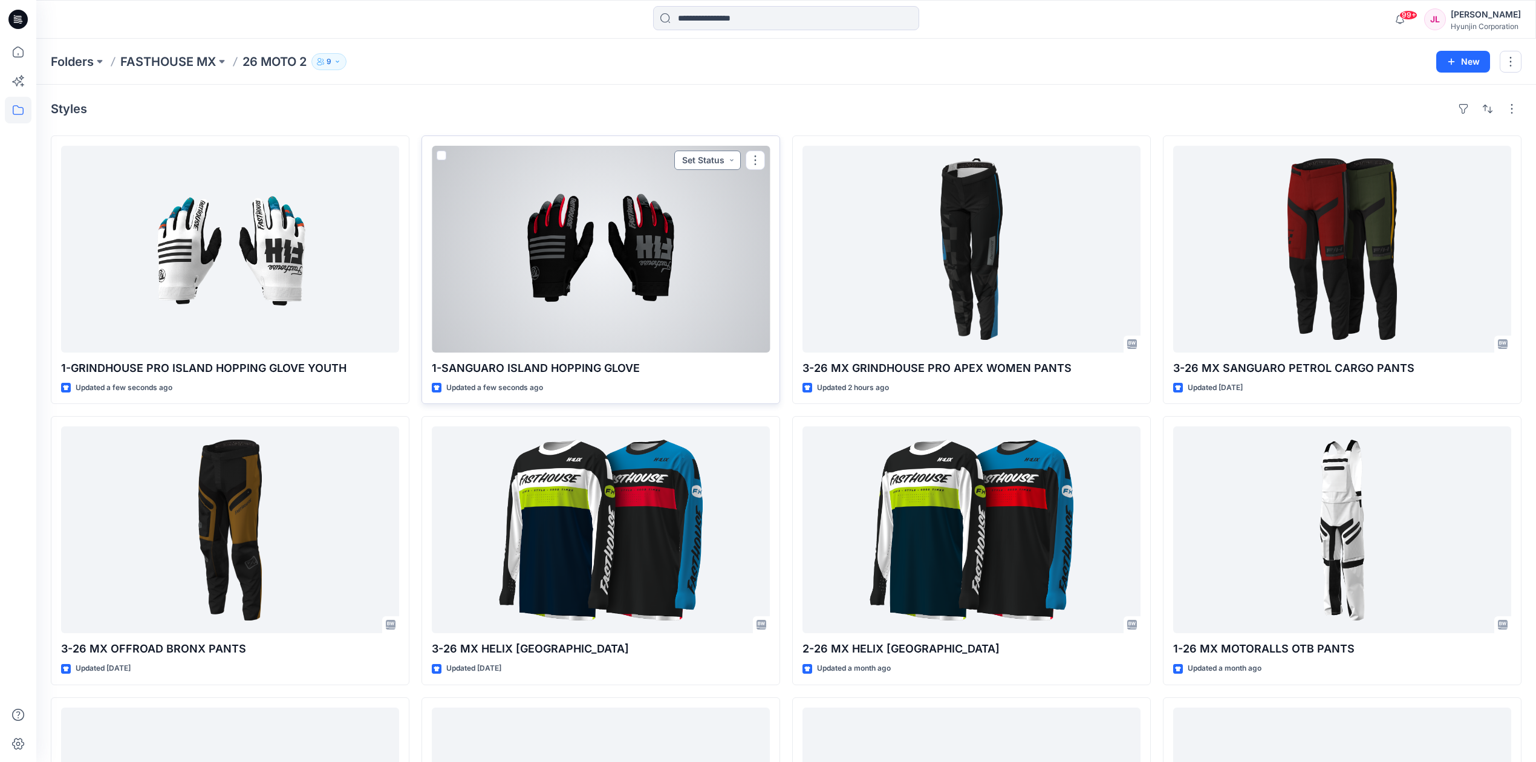
click at [703, 154] on button "Set Status" at bounding box center [707, 160] width 67 height 19
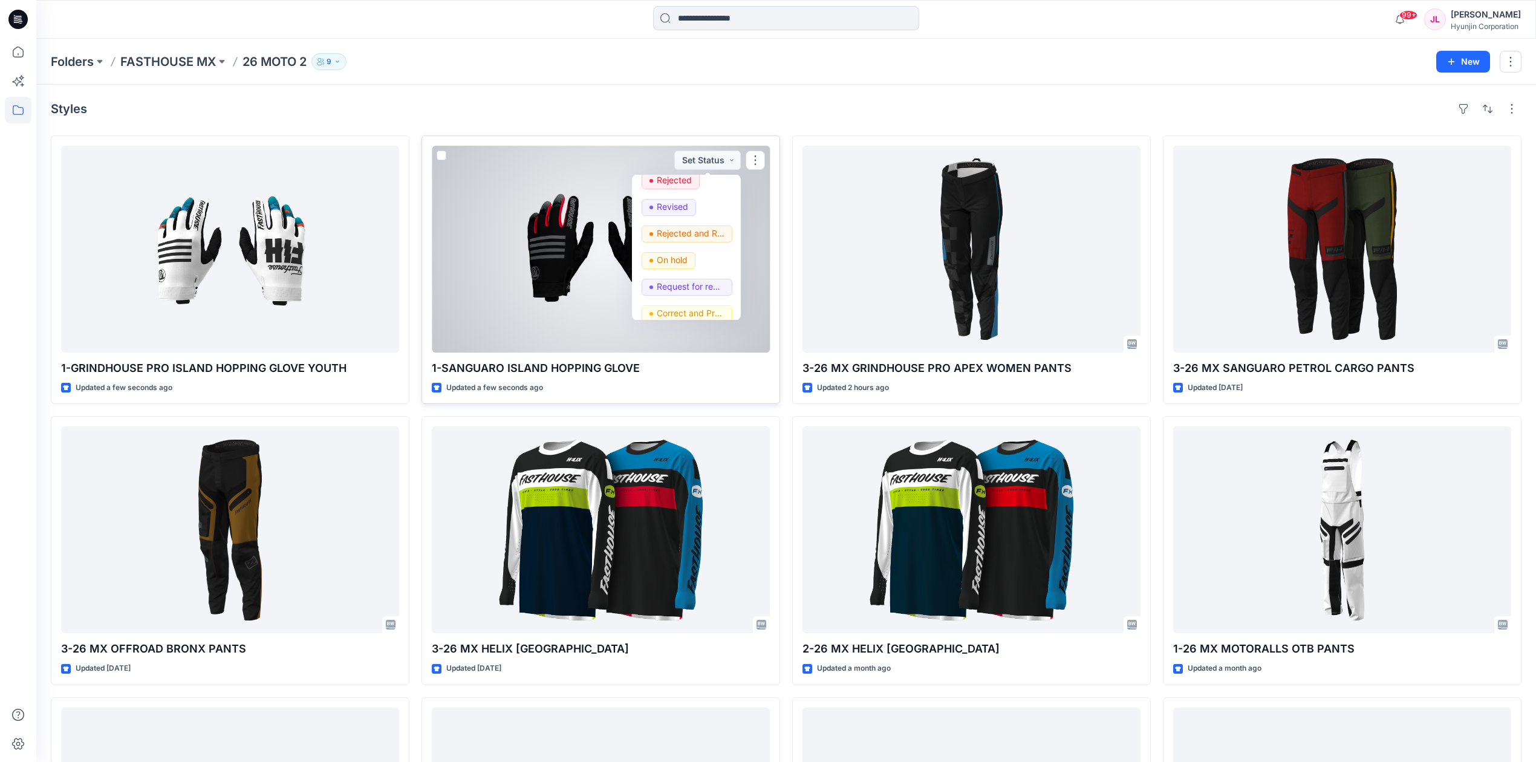
scroll to position [152, 0]
click at [680, 275] on p "Request for review" at bounding box center [691, 277] width 68 height 16
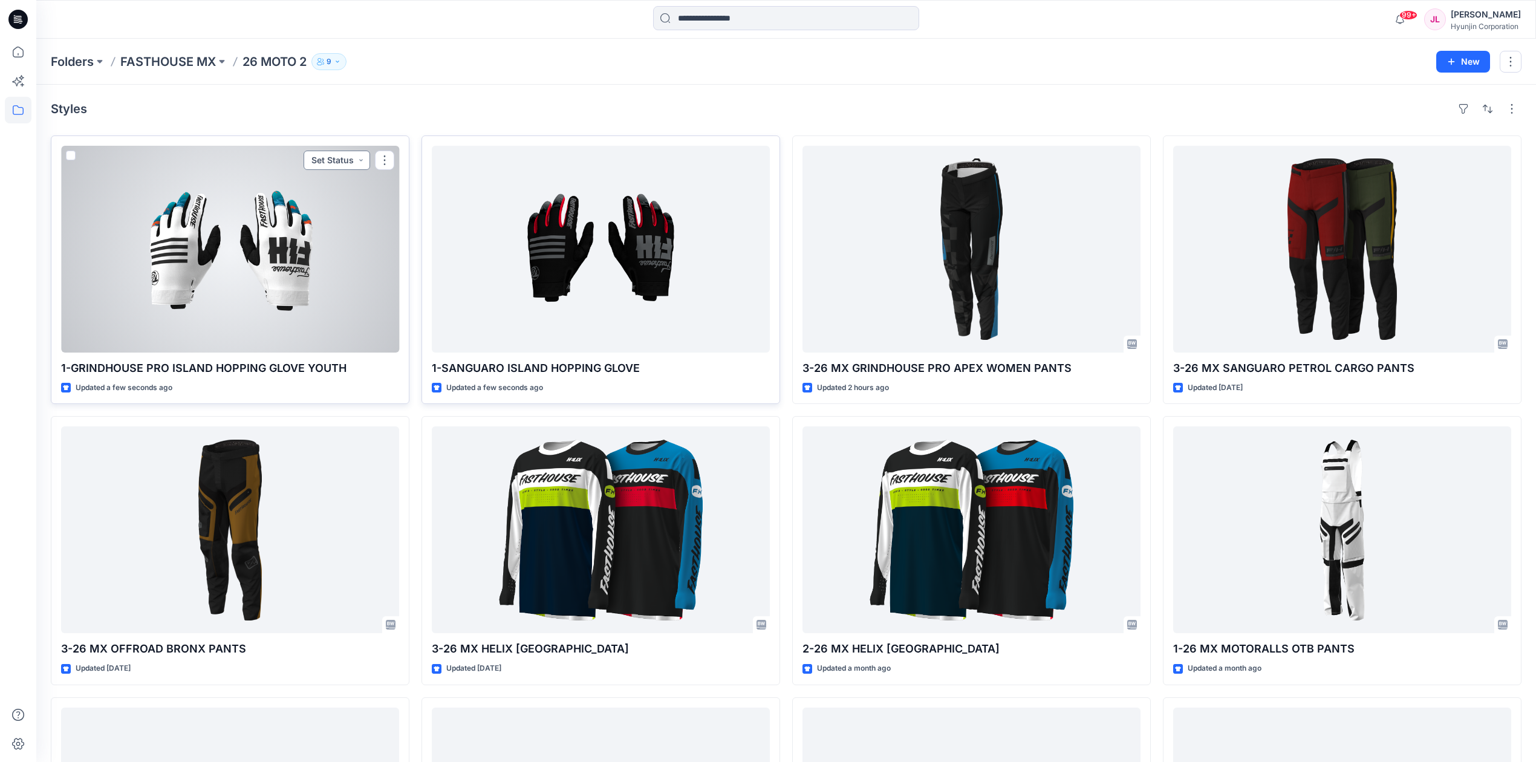
click at [327, 158] on button "Set Status" at bounding box center [337, 160] width 67 height 19
click at [320, 273] on p "Request for review" at bounding box center [320, 277] width 68 height 16
click at [252, 269] on div at bounding box center [230, 249] width 338 height 207
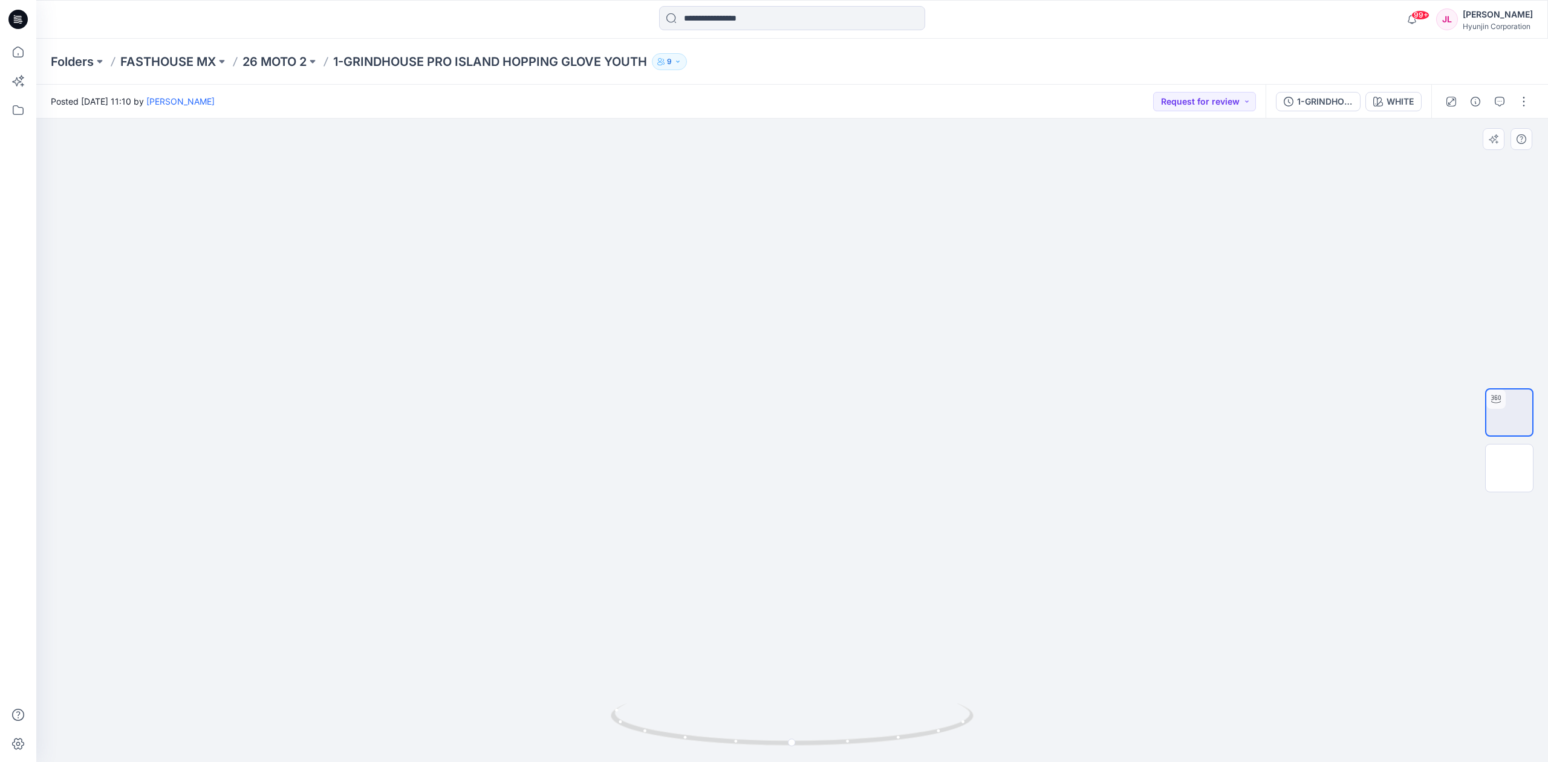
drag, startPoint x: 770, startPoint y: 673, endPoint x: 746, endPoint y: 598, distance: 78.6
click at [746, 598] on img at bounding box center [792, 282] width 865 height 959
drag, startPoint x: 1148, startPoint y: 700, endPoint x: 1054, endPoint y: 710, distance: 94.9
click at [1054, 710] on img at bounding box center [792, 287] width 865 height 949
drag, startPoint x: 915, startPoint y: 748, endPoint x: 895, endPoint y: 745, distance: 19.5
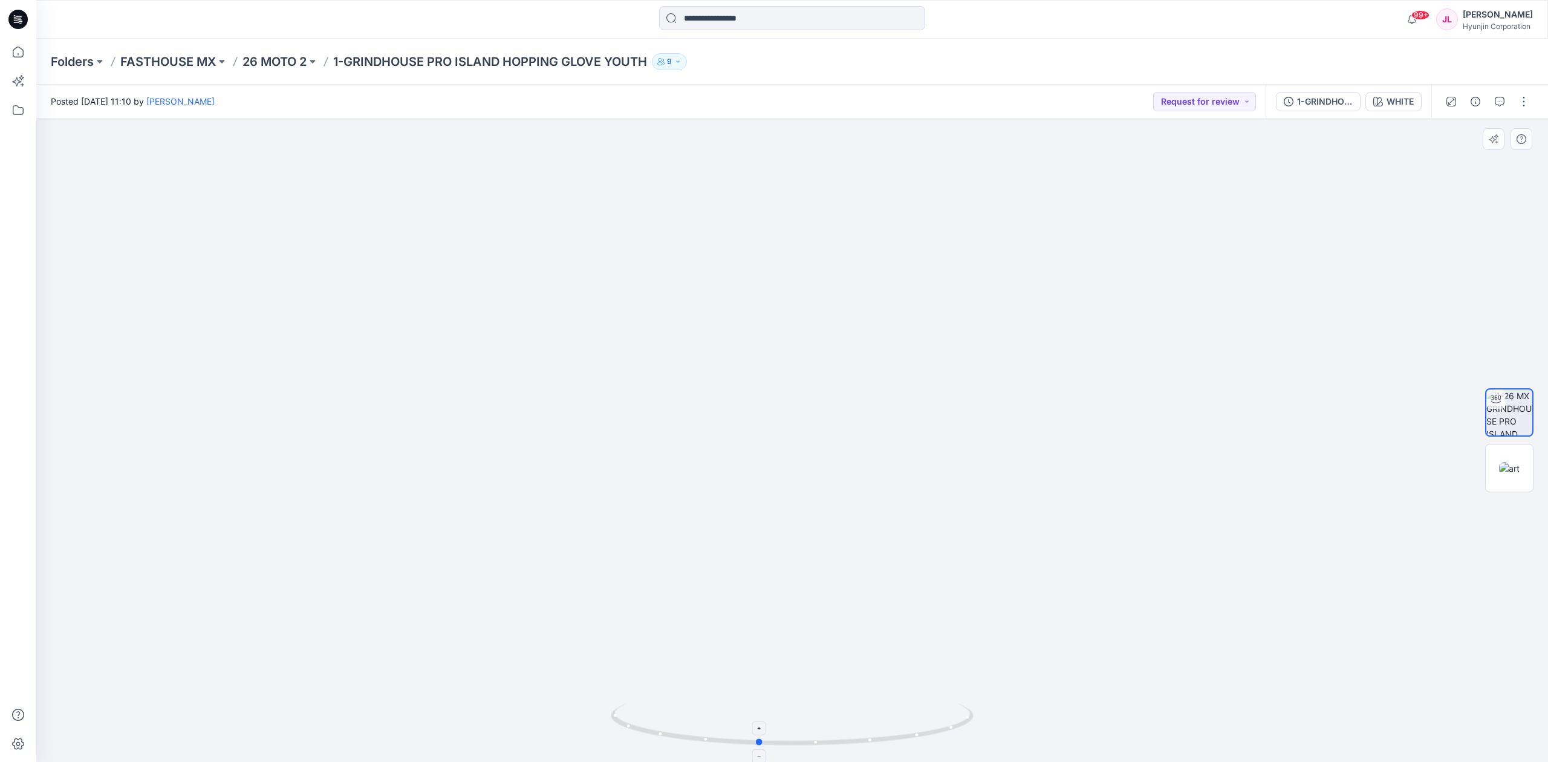
click at [895, 745] on icon at bounding box center [794, 725] width 366 height 45
